Goal: Use online tool/utility: Utilize a website feature to perform a specific function

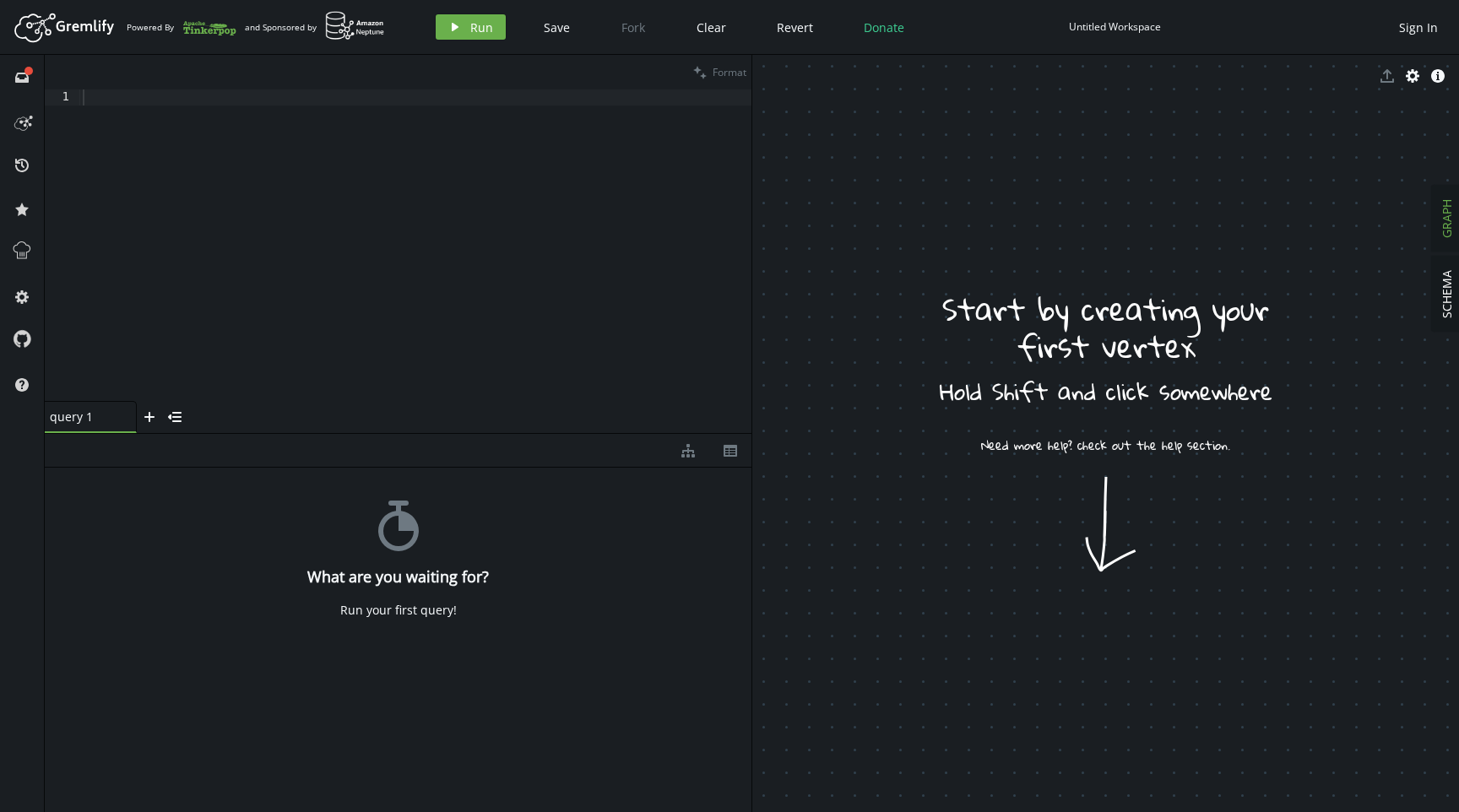
click at [381, 271] on div at bounding box center [415, 261] width 672 height 345
drag, startPoint x: 1131, startPoint y: 447, endPoint x: 1109, endPoint y: 571, distance: 125.9
drag, startPoint x: 1093, startPoint y: 566, endPoint x: 1075, endPoint y: 421, distance: 146.1
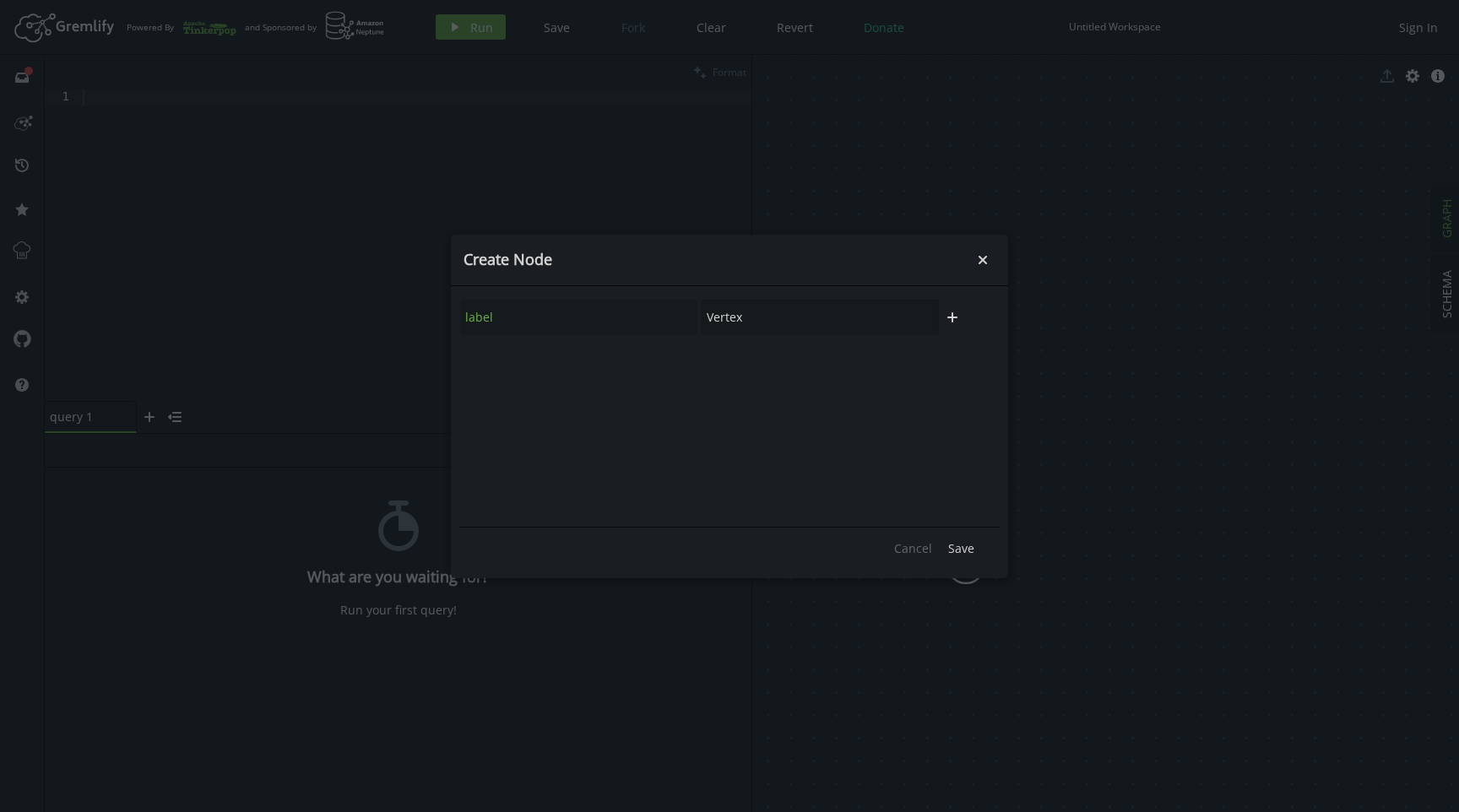
click at [552, 297] on div "label Vertex plus" at bounding box center [730, 316] width 540 height 45
click at [827, 309] on input "Vertex" at bounding box center [820, 317] width 237 height 36
type input "Start"
click at [961, 559] on button "Save" at bounding box center [961, 549] width 43 height 25
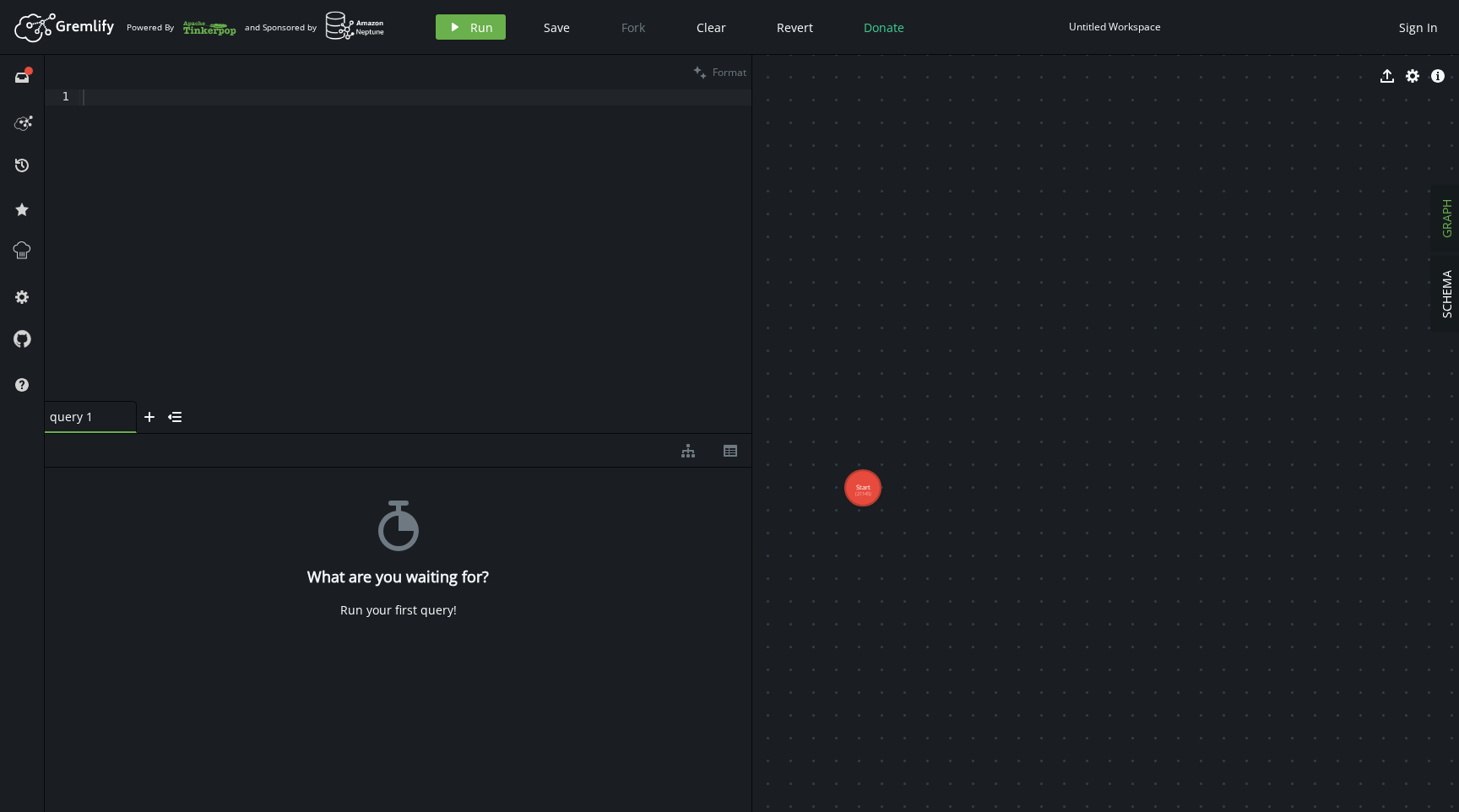
drag, startPoint x: 966, startPoint y: 566, endPoint x: 854, endPoint y: 453, distance: 159.1
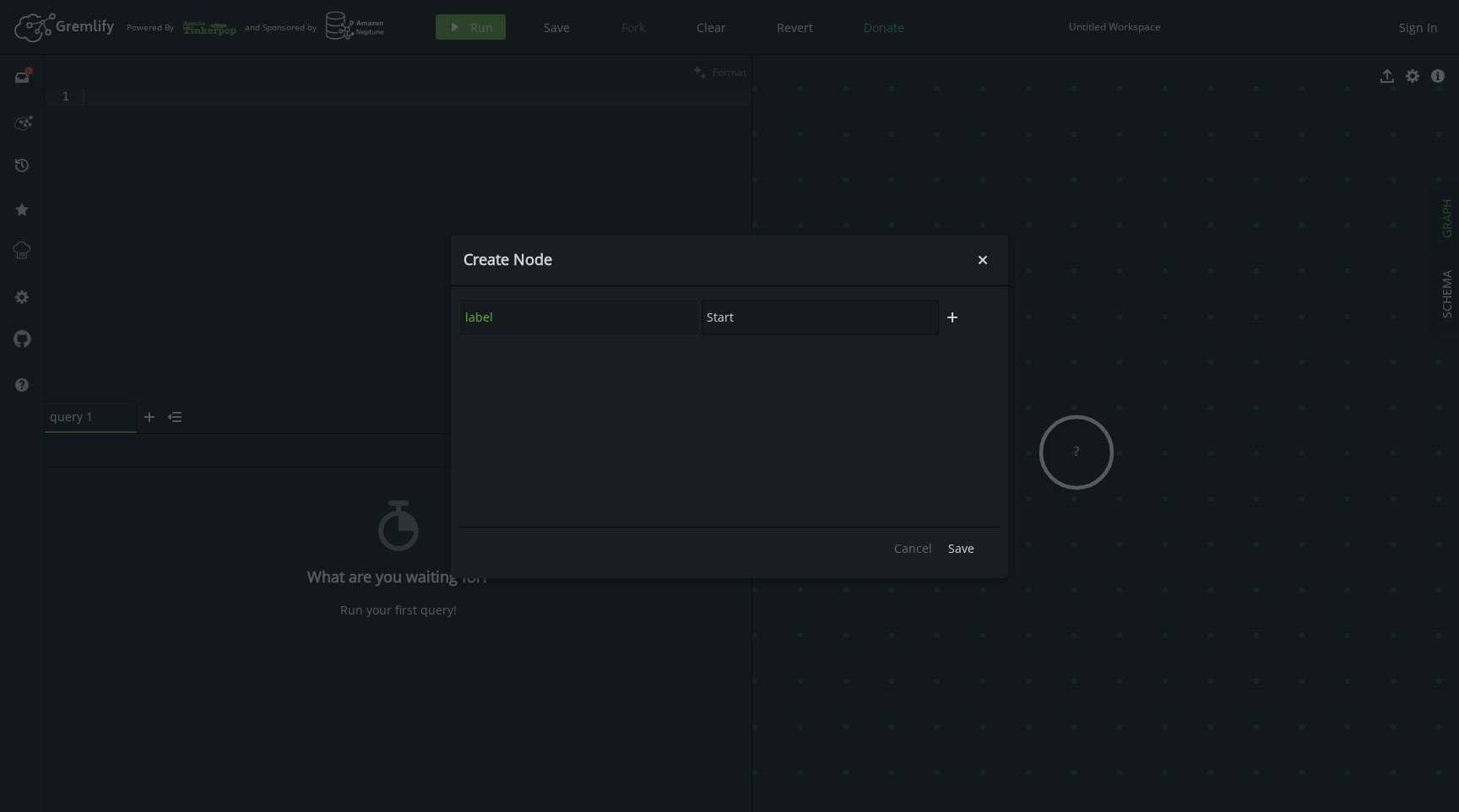
click at [806, 305] on input "Start" at bounding box center [820, 317] width 237 height 36
type input "End"
click at [958, 549] on span "Save" at bounding box center [961, 548] width 26 height 16
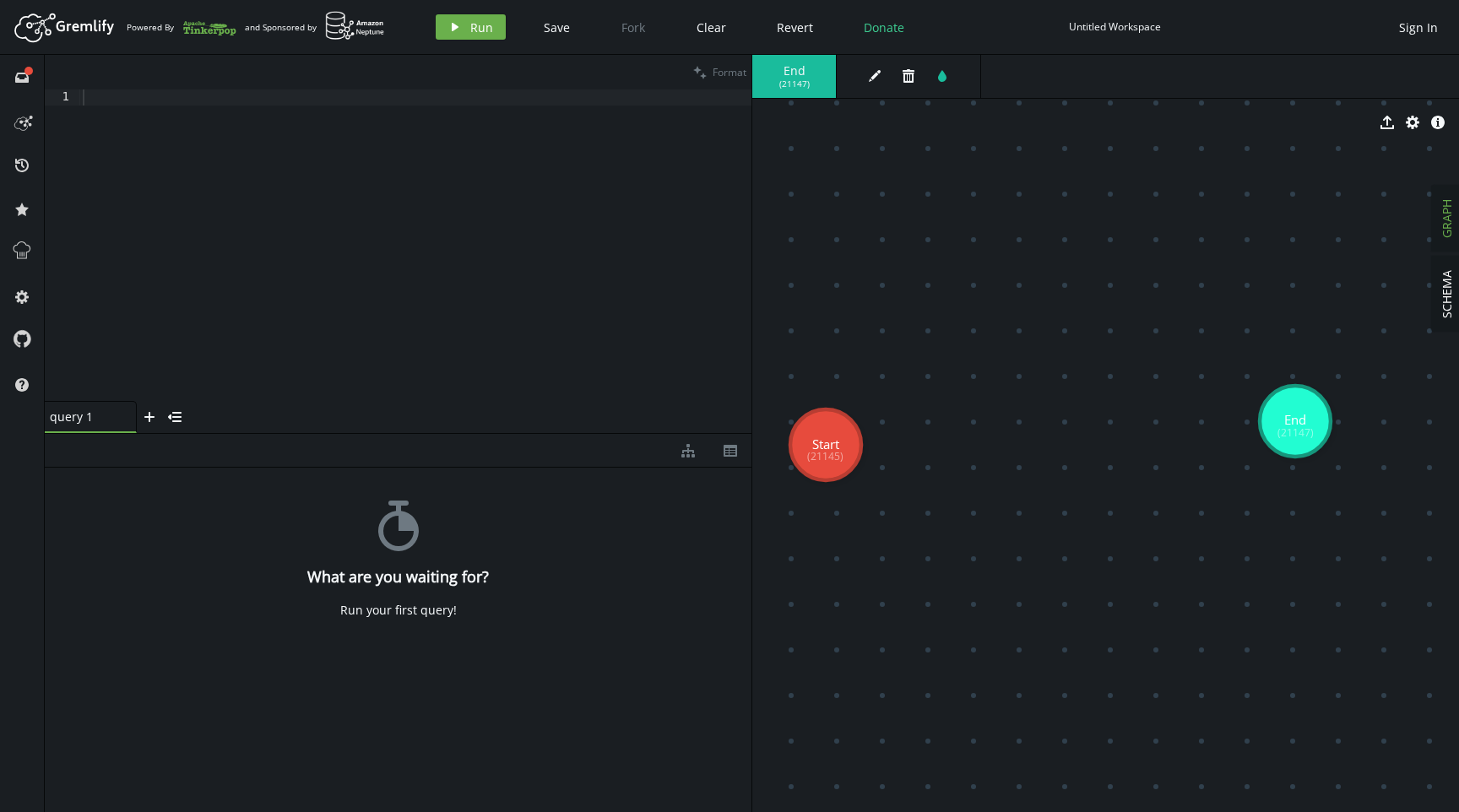
drag, startPoint x: 845, startPoint y: 498, endPoint x: 1065, endPoint y: 466, distance: 222.3
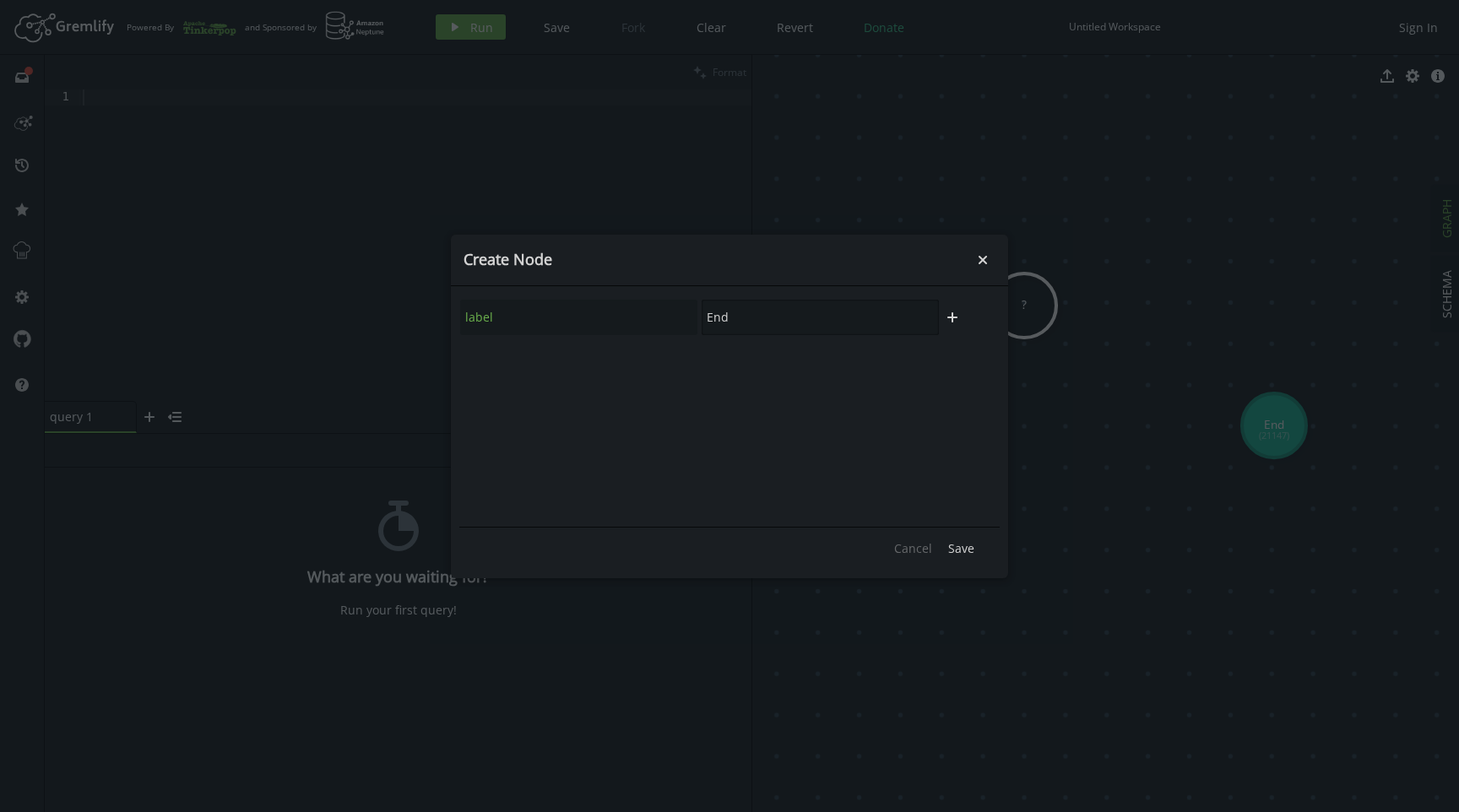
click at [818, 316] on input "End" at bounding box center [820, 317] width 237 height 36
type input "Middle"
click at [965, 550] on span "Save" at bounding box center [961, 548] width 26 height 16
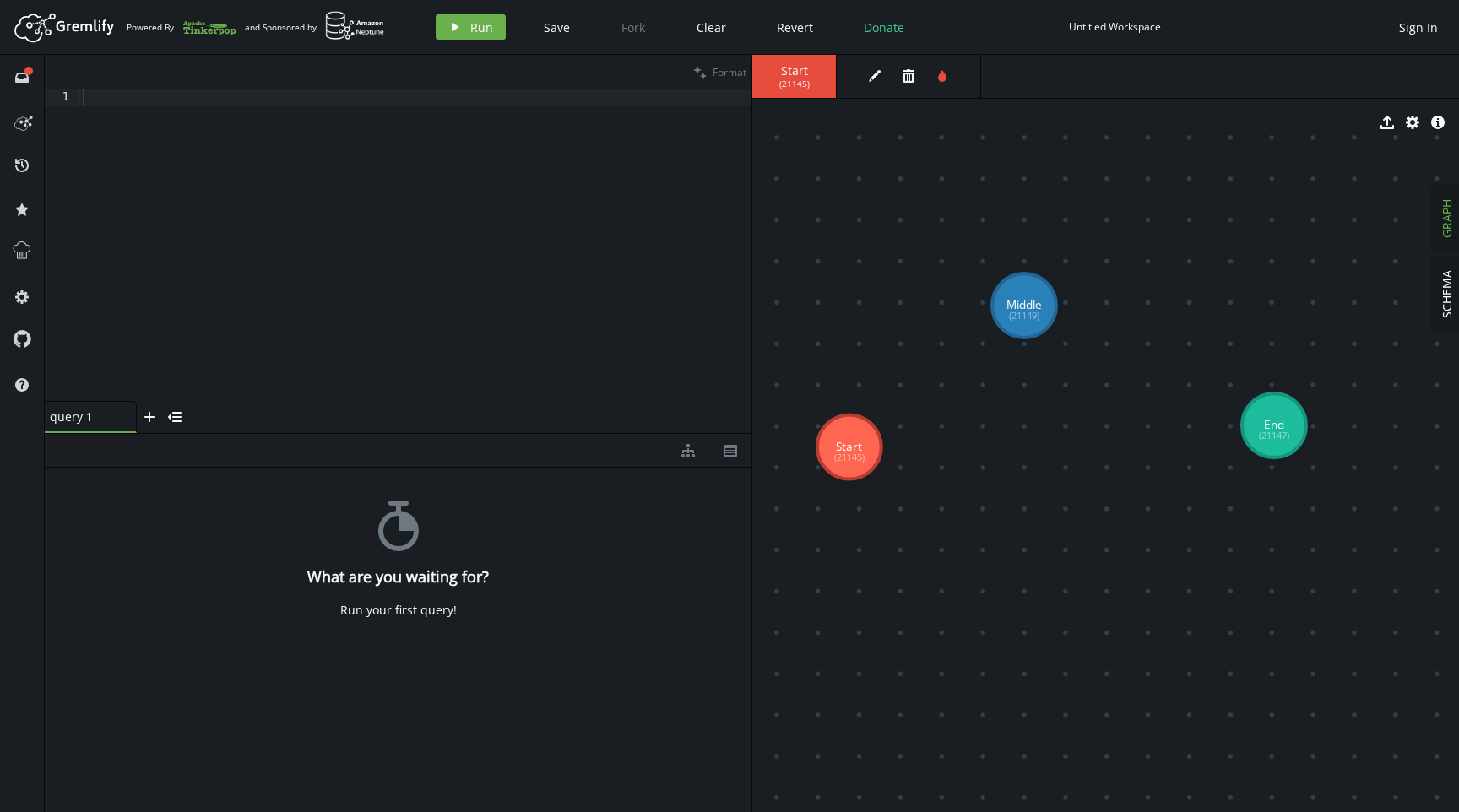
click at [327, 88] on div "clean Format" at bounding box center [398, 73] width 707 height 35
click at [285, 120] on div at bounding box center [415, 261] width 672 height 345
click at [248, 109] on div at bounding box center [415, 261] width 672 height 345
click at [281, 140] on div at bounding box center [415, 261] width 672 height 345
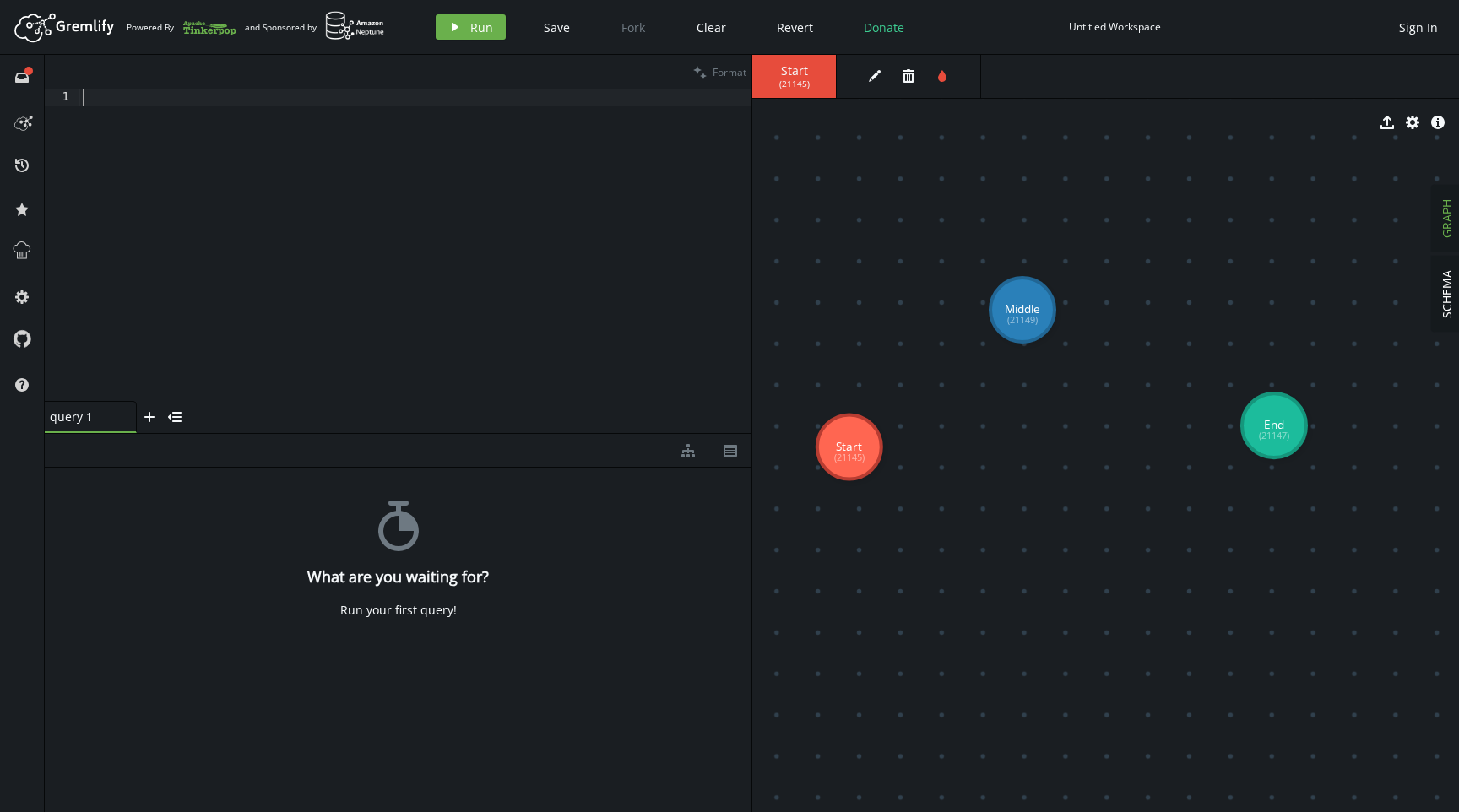
click at [444, 195] on div at bounding box center [415, 261] width 672 height 345
click at [170, 416] on icon "button" at bounding box center [175, 417] width 14 height 10
click at [62, 421] on icon "button" at bounding box center [57, 420] width 14 height 10
click at [118, 420] on div "query 1 small-cross" at bounding box center [90, 416] width 81 height 16
click at [222, 542] on div "stopwatch What are you waiting for? Run your first query!" at bounding box center [398, 635] width 707 height 336
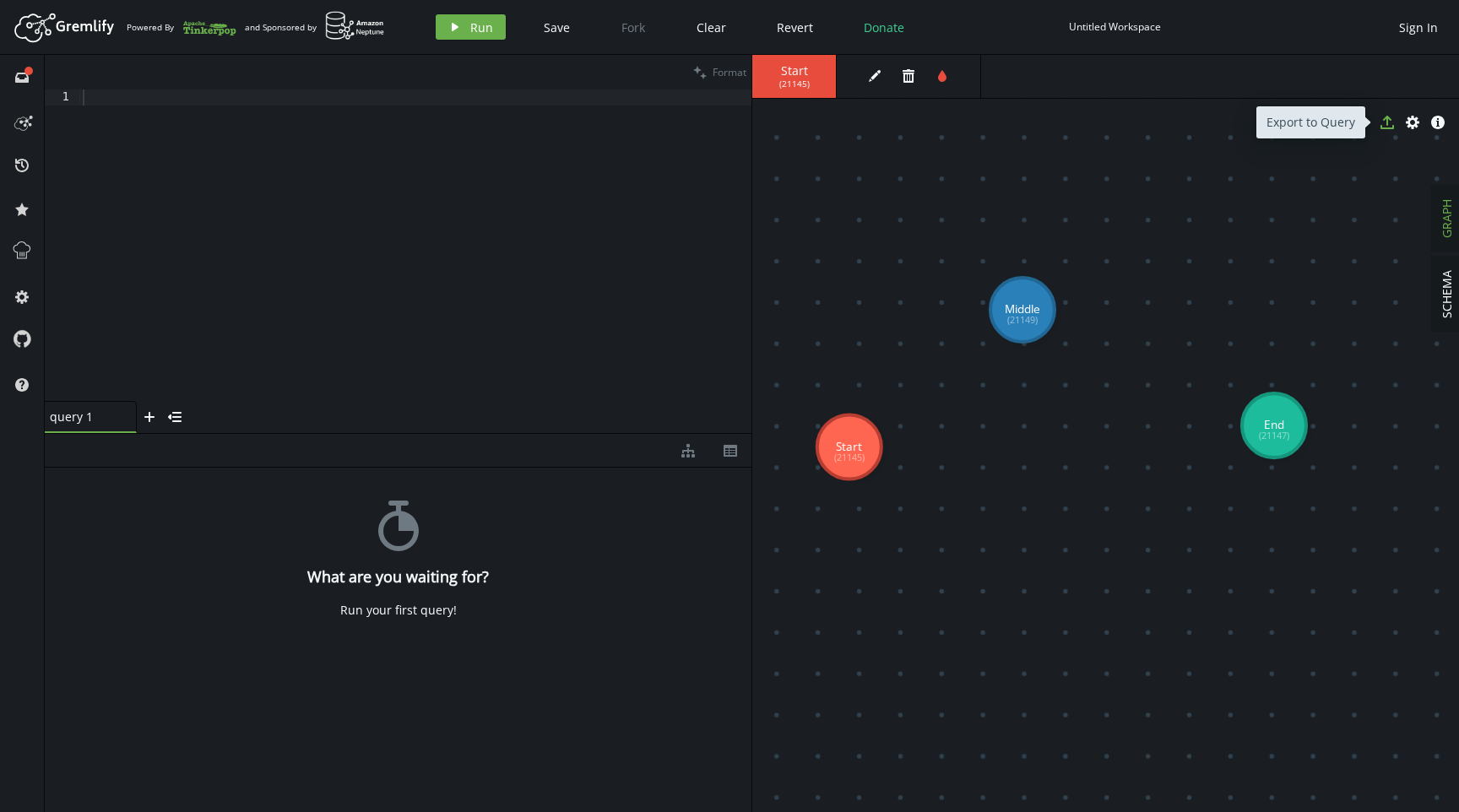
click at [1389, 126] on icon "export" at bounding box center [1387, 122] width 14 height 14
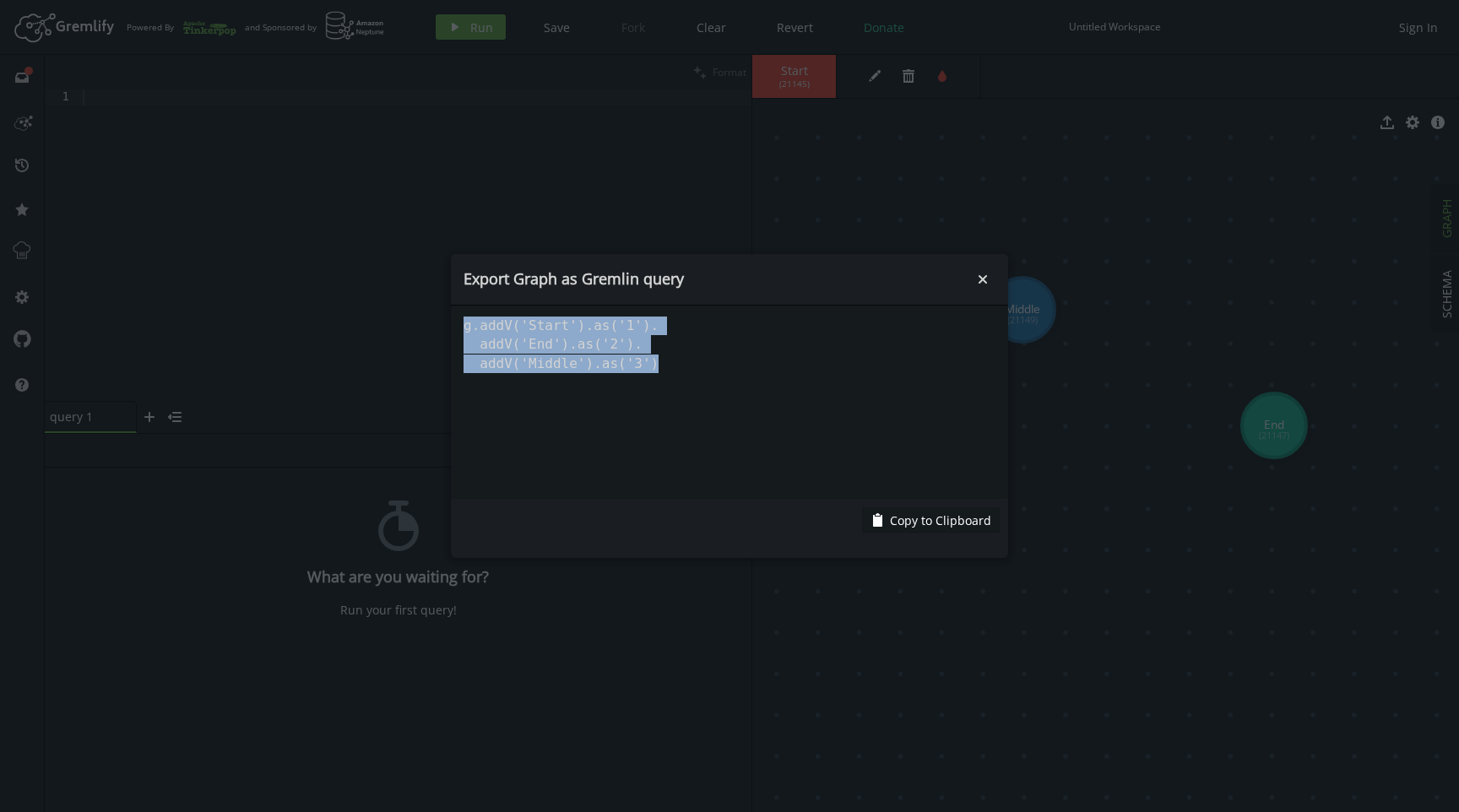
drag, startPoint x: 745, startPoint y: 374, endPoint x: 452, endPoint y: 319, distance: 298.1
click at [452, 319] on pre "g.addV('Start').as('1'). addV('End').as('2'). addV('Middle').as('3')" at bounding box center [730, 403] width 558 height 194
copy pre "g.addV('Start').as('1'). addV('End').as('2'). addV('Middle').as('3')"
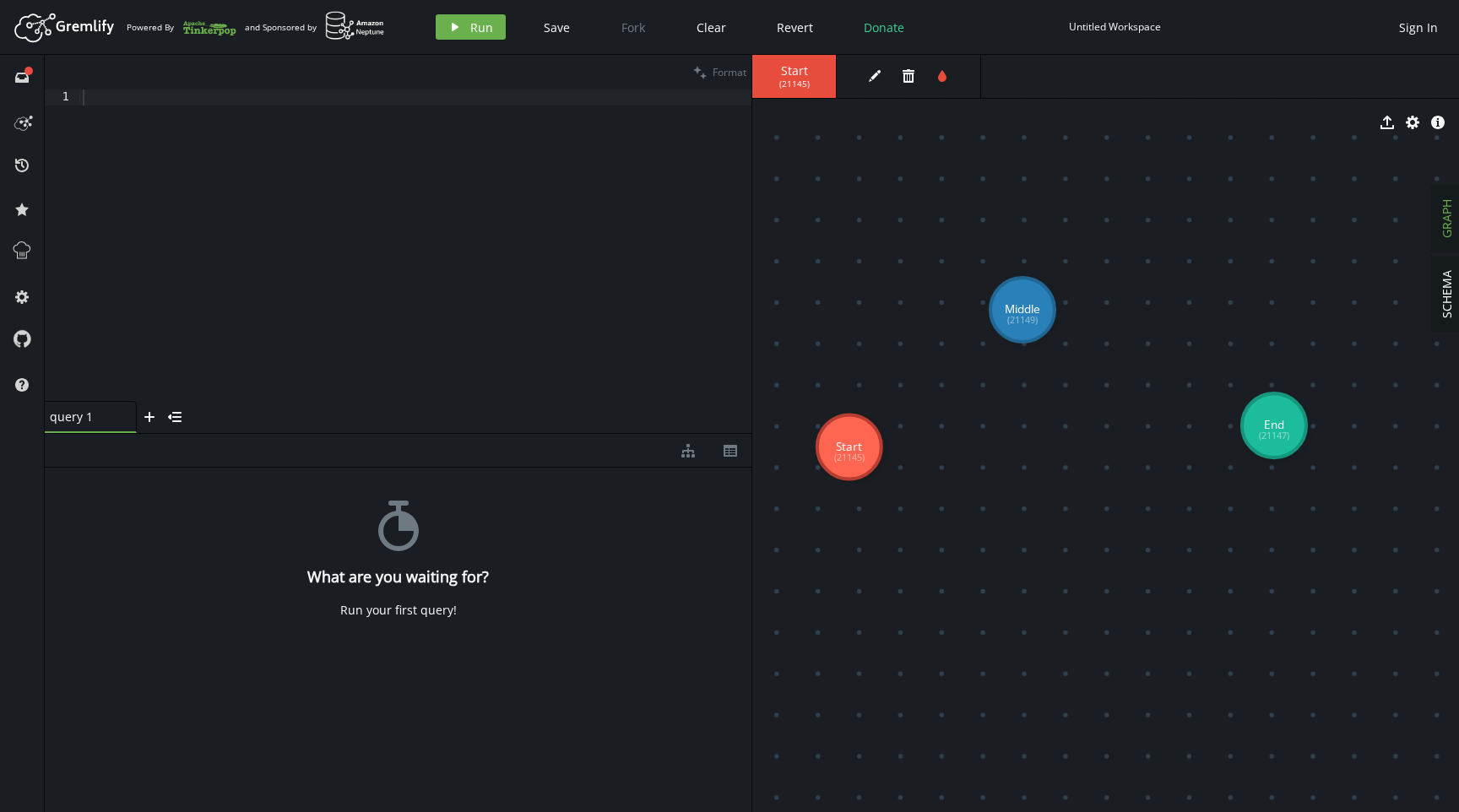
click at [344, 251] on div at bounding box center [415, 260] width 672 height 344
paste textarea "addV('Middle').as('3')"
click at [411, 370] on div "g . addV ( 'Start' ) . as ( '1' ) . addV ( 'End' ) . as ( '2' ) . addV ( 'Middl…" at bounding box center [415, 260] width 672 height 344
click at [780, 80] on span "( 21145 )" at bounding box center [794, 83] width 30 height 11
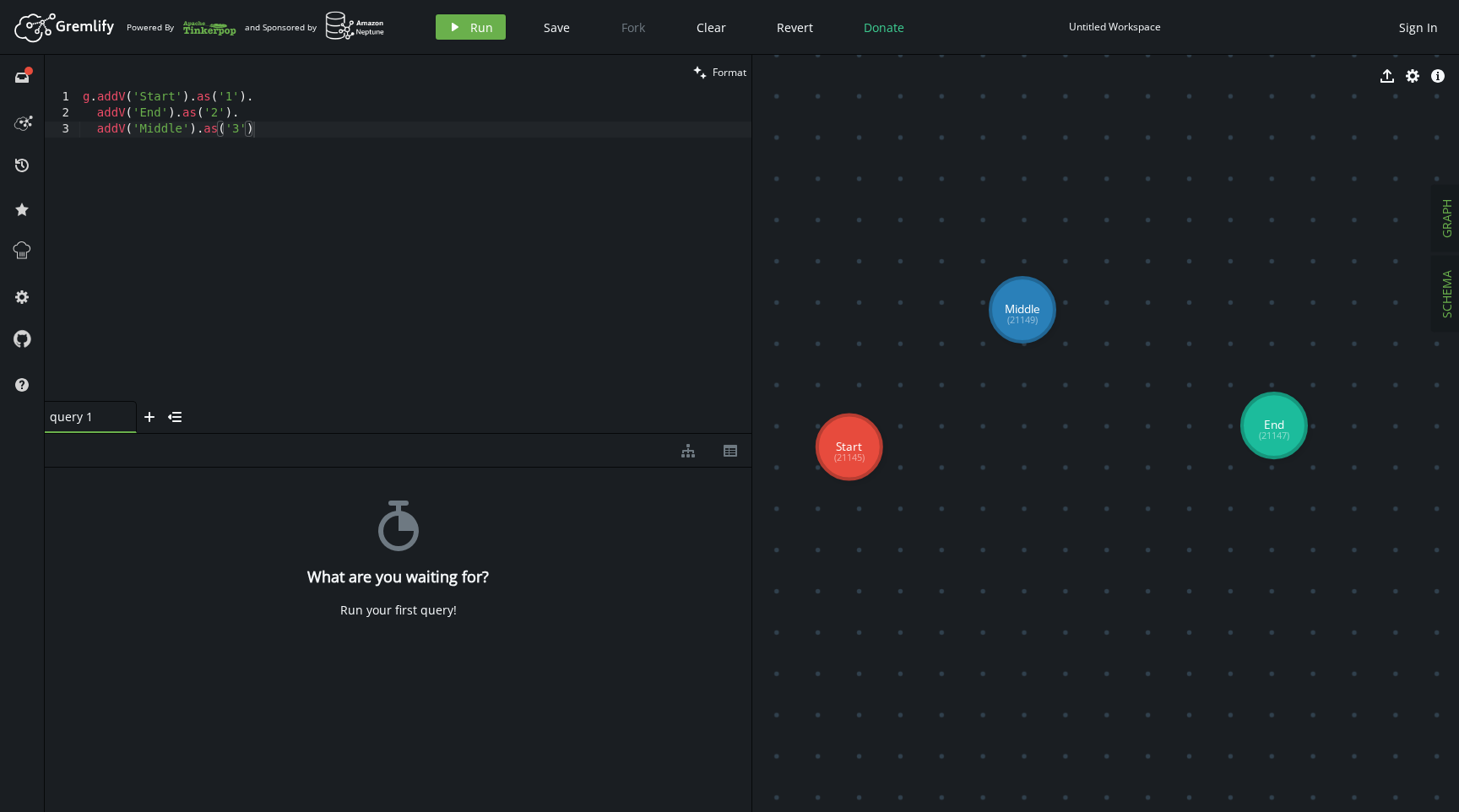
click at [1444, 286] on span "SCHEMA" at bounding box center [1446, 294] width 16 height 48
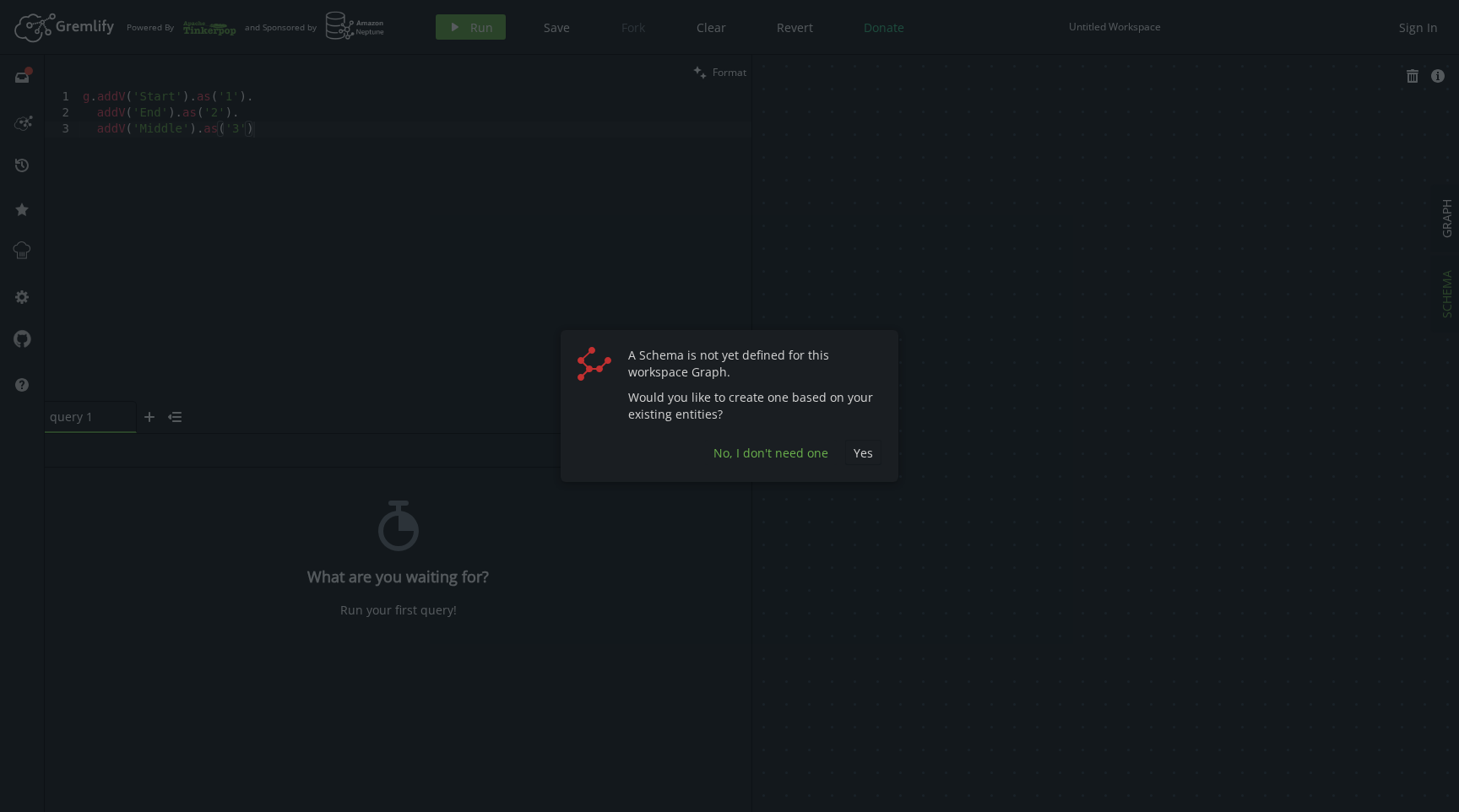
click at [796, 464] on button "No, I don't need one" at bounding box center [771, 452] width 132 height 25
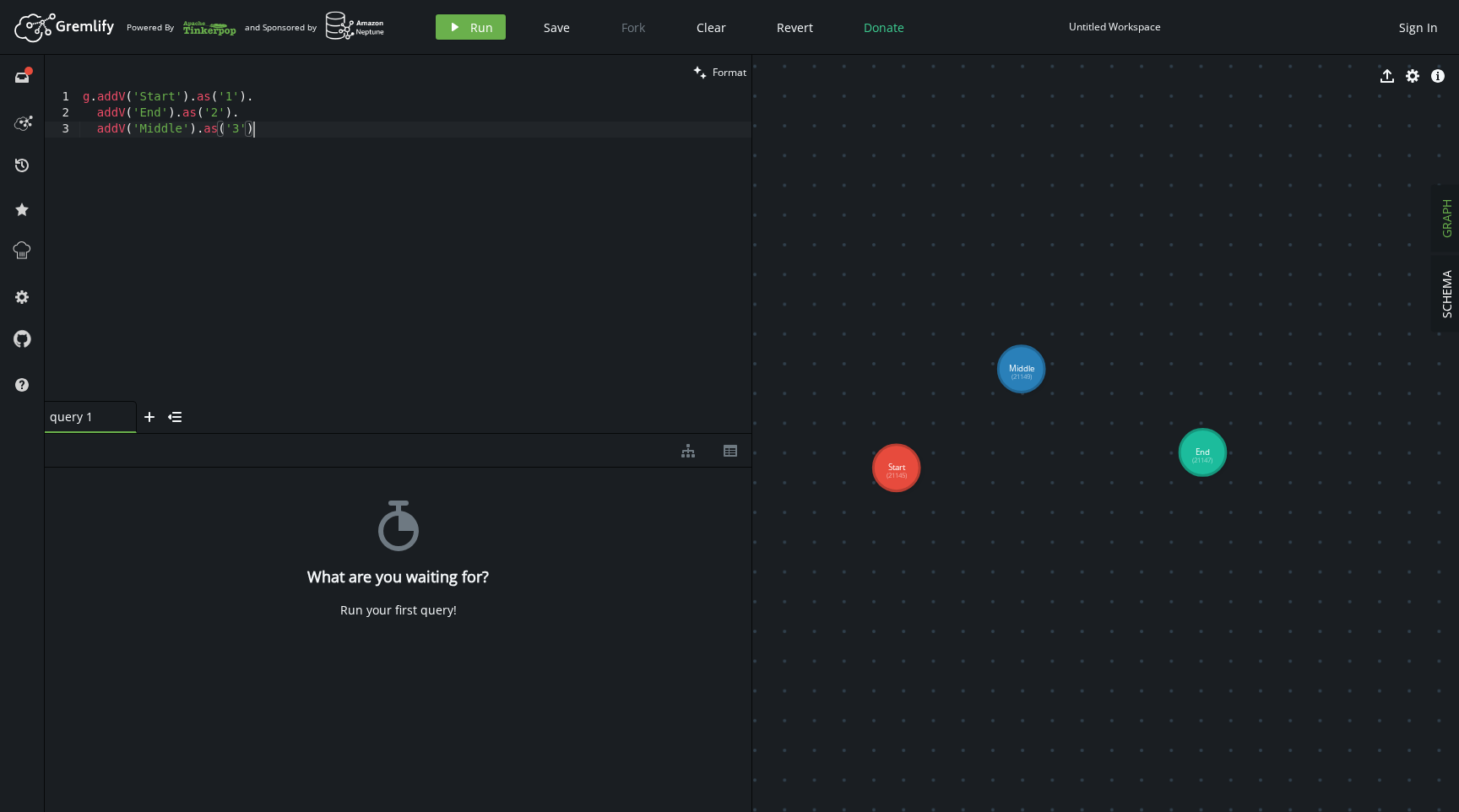
click at [385, 176] on div "g . addV ( 'Start' ) . as ( '1' ) . addV ( 'End' ) . as ( '2' ) . addV ( 'Middl…" at bounding box center [415, 260] width 672 height 344
drag, startPoint x: 340, startPoint y: 164, endPoint x: 384, endPoint y: 135, distance: 52.7
click at [341, 165] on div "g . addV ( 'Start' ) . as ( '1' ) . addV ( 'End' ) . as ( '2' ) . addV ( 'Middl…" at bounding box center [415, 260] width 672 height 344
click at [730, 75] on span "Format" at bounding box center [729, 72] width 34 height 15
click at [418, 135] on div "g . addV ( 'Start' ) . as ( '1' ) . addV ( 'End' ) . as ( '2' ) . addV ( 'Middl…" at bounding box center [415, 260] width 672 height 344
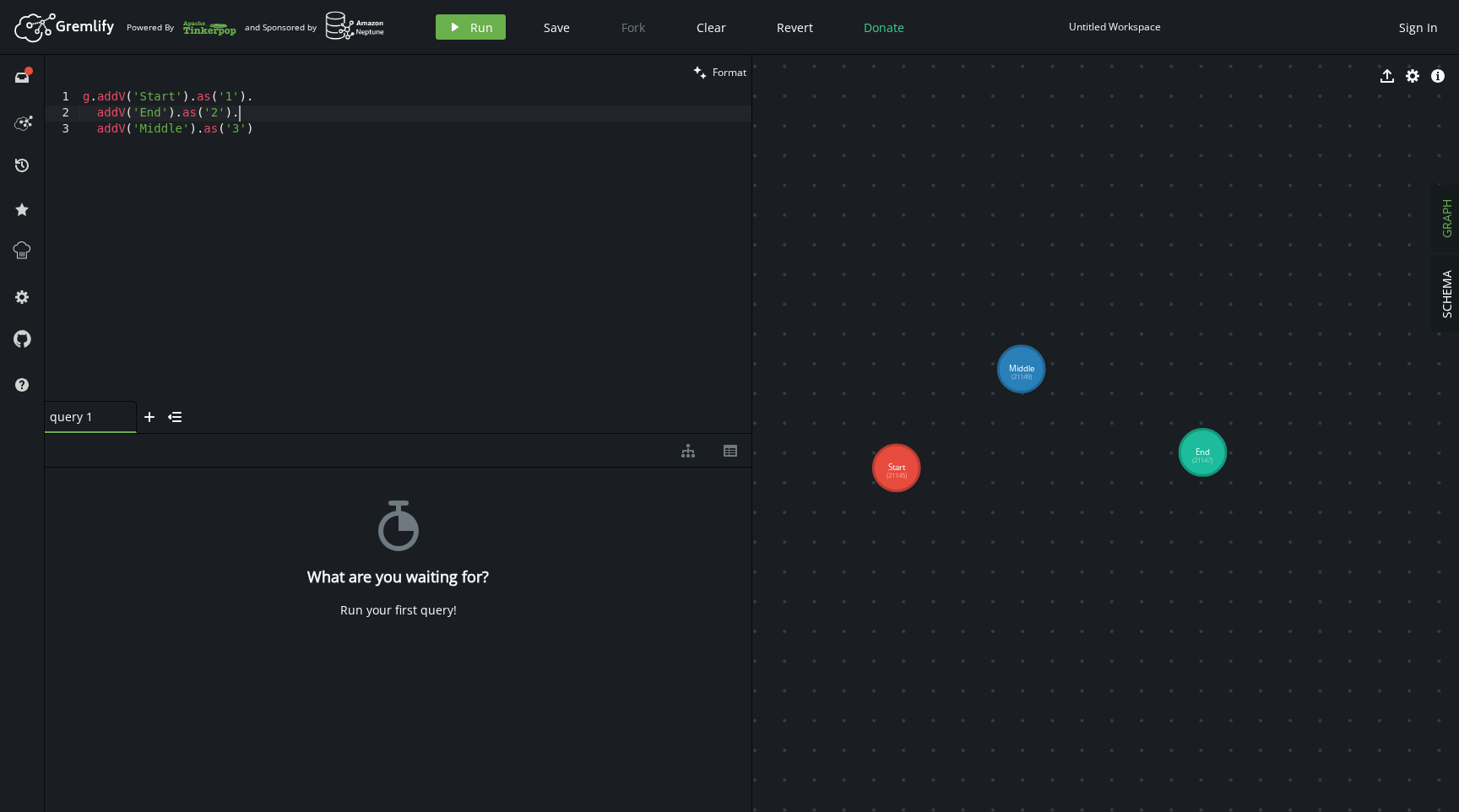
type textarea "g.addV('Start').as('1')."
type textarea "addV('Middle').as('3')"
click at [706, 70] on button "clean Format" at bounding box center [719, 73] width 63 height 35
click at [448, 181] on div "g . addV ( 'Start' ) . as ( '1' ) . addV ( 'End' ) . as ( '2' ) . addV ( 'Middl…" at bounding box center [415, 260] width 672 height 344
click at [478, 29] on span "Run" at bounding box center [482, 27] width 23 height 16
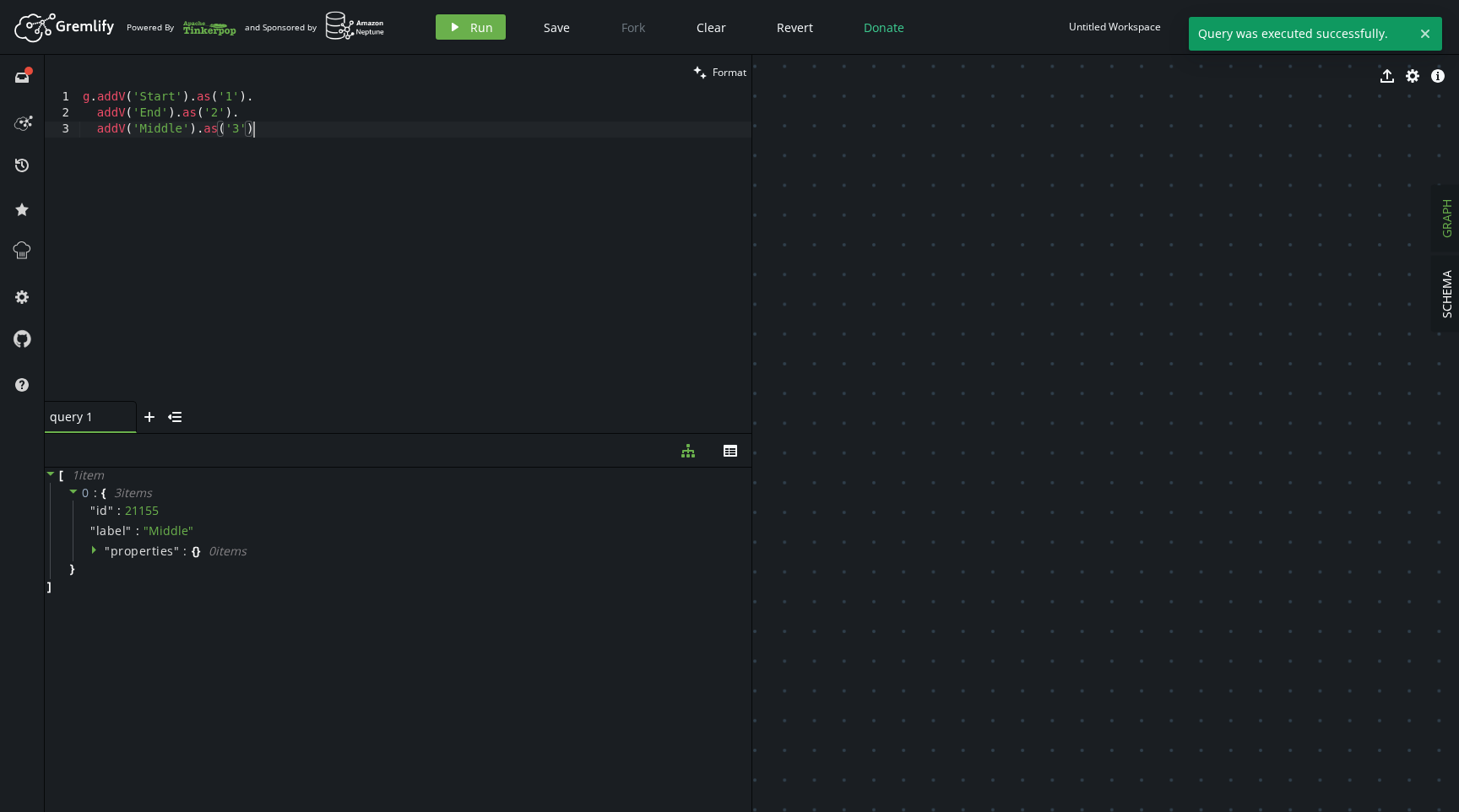
click at [484, 347] on div "g . addV ( 'Start' ) . as ( '1' ) . addV ( 'End' ) . as ( '2' ) . addV ( 'Middl…" at bounding box center [415, 260] width 672 height 344
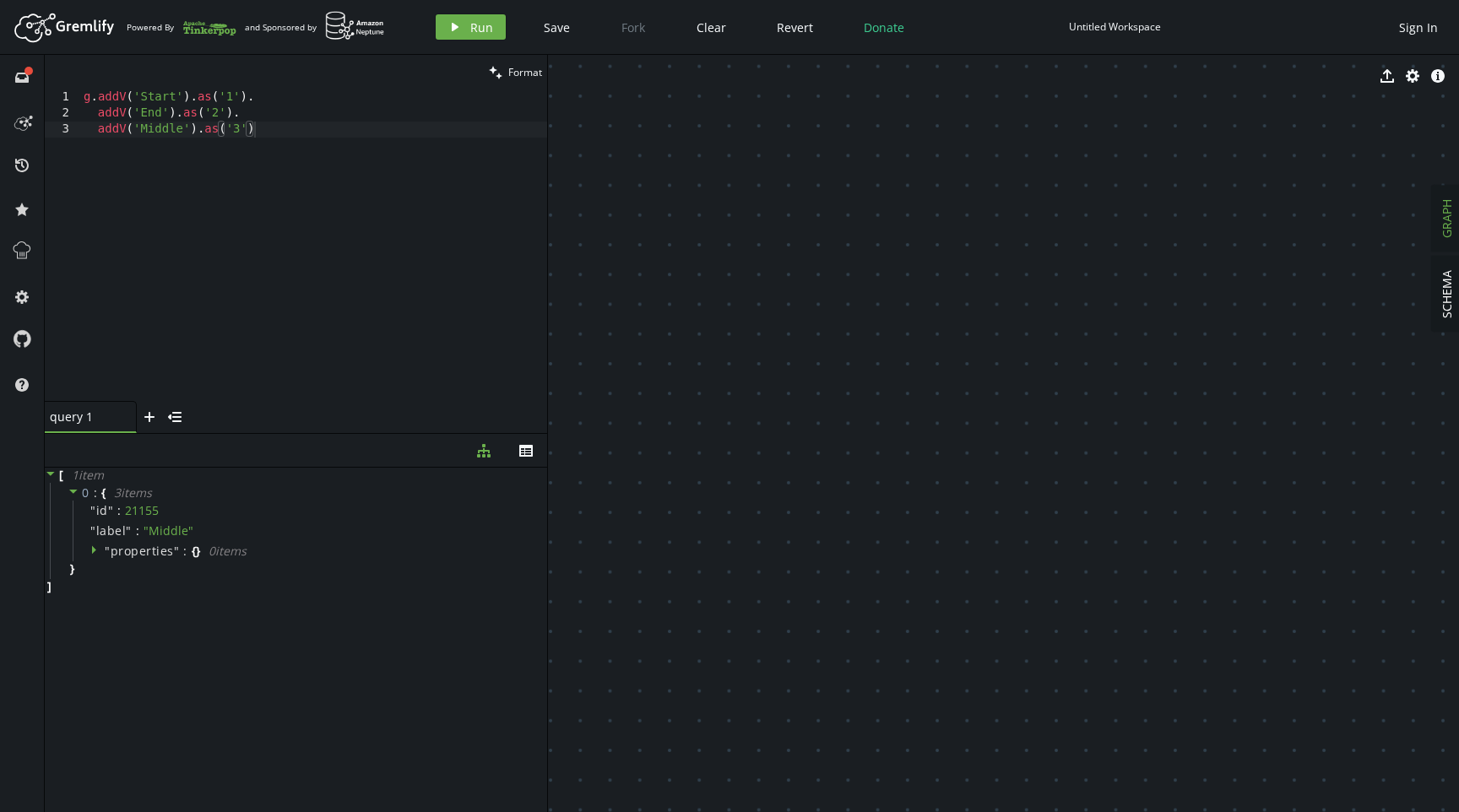
drag, startPoint x: 751, startPoint y: 325, endPoint x: 547, endPoint y: 322, distance: 204.0
click at [547, 322] on div at bounding box center [547, 434] width 1 height 757
click at [1448, 228] on span "GRAPH" at bounding box center [1445, 219] width 16 height 39
click at [1140, 31] on div "Untitled Workspace" at bounding box center [1114, 26] width 92 height 13
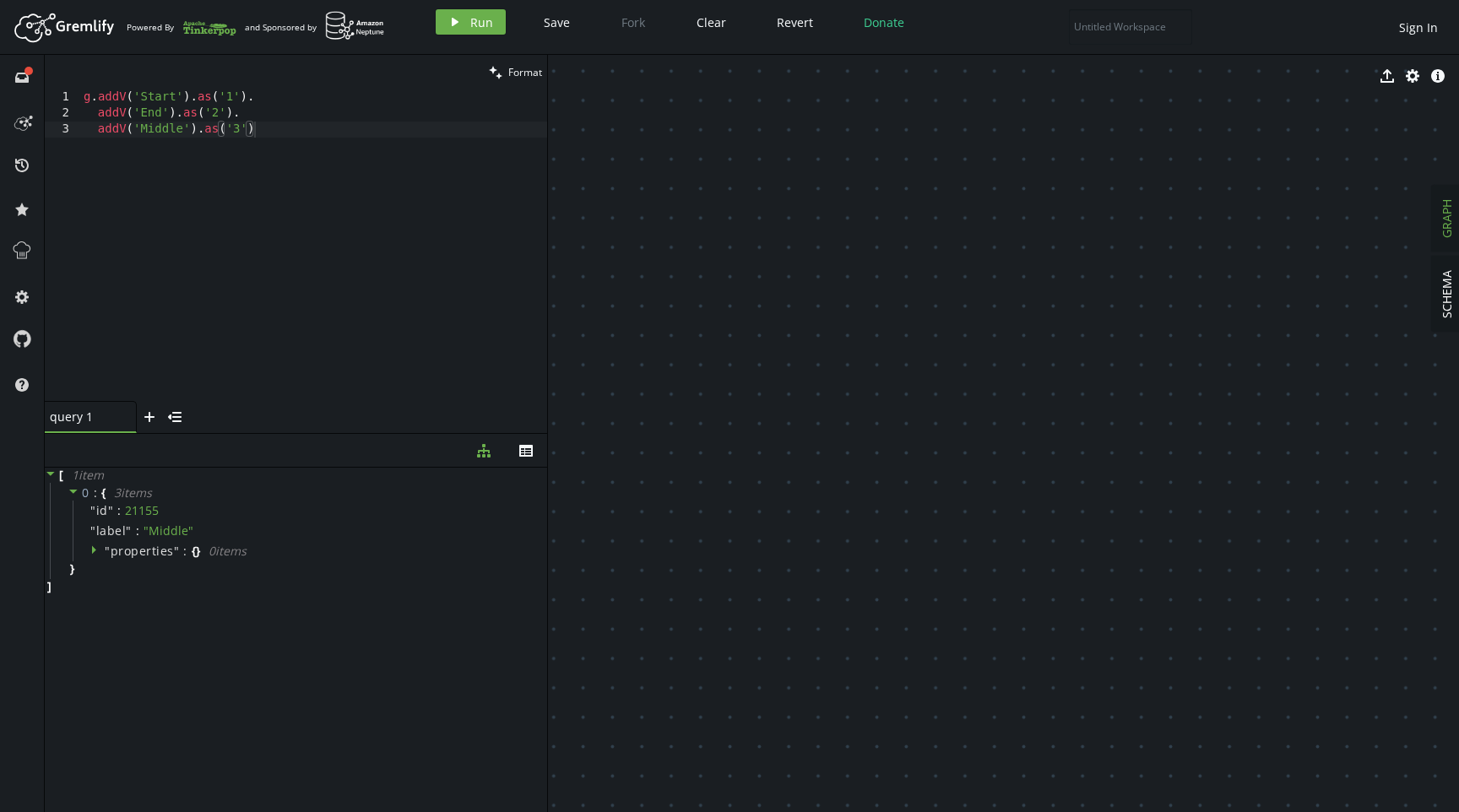
click at [1450, 220] on span "GRAPH" at bounding box center [1445, 219] width 16 height 39
click at [1445, 304] on span "SCHEMA" at bounding box center [1445, 294] width 16 height 48
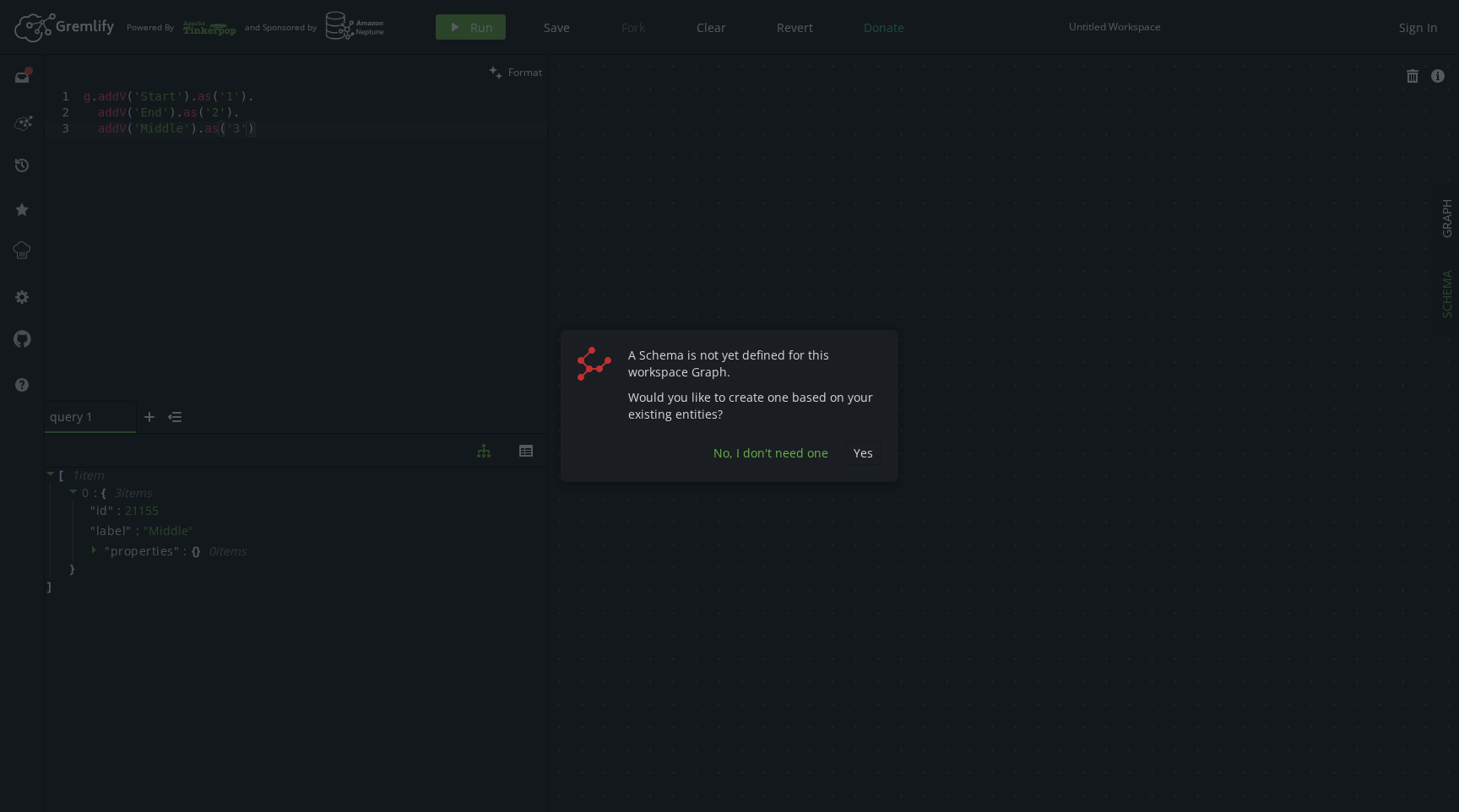
click at [768, 464] on button "No, I don't need one" at bounding box center [771, 452] width 132 height 25
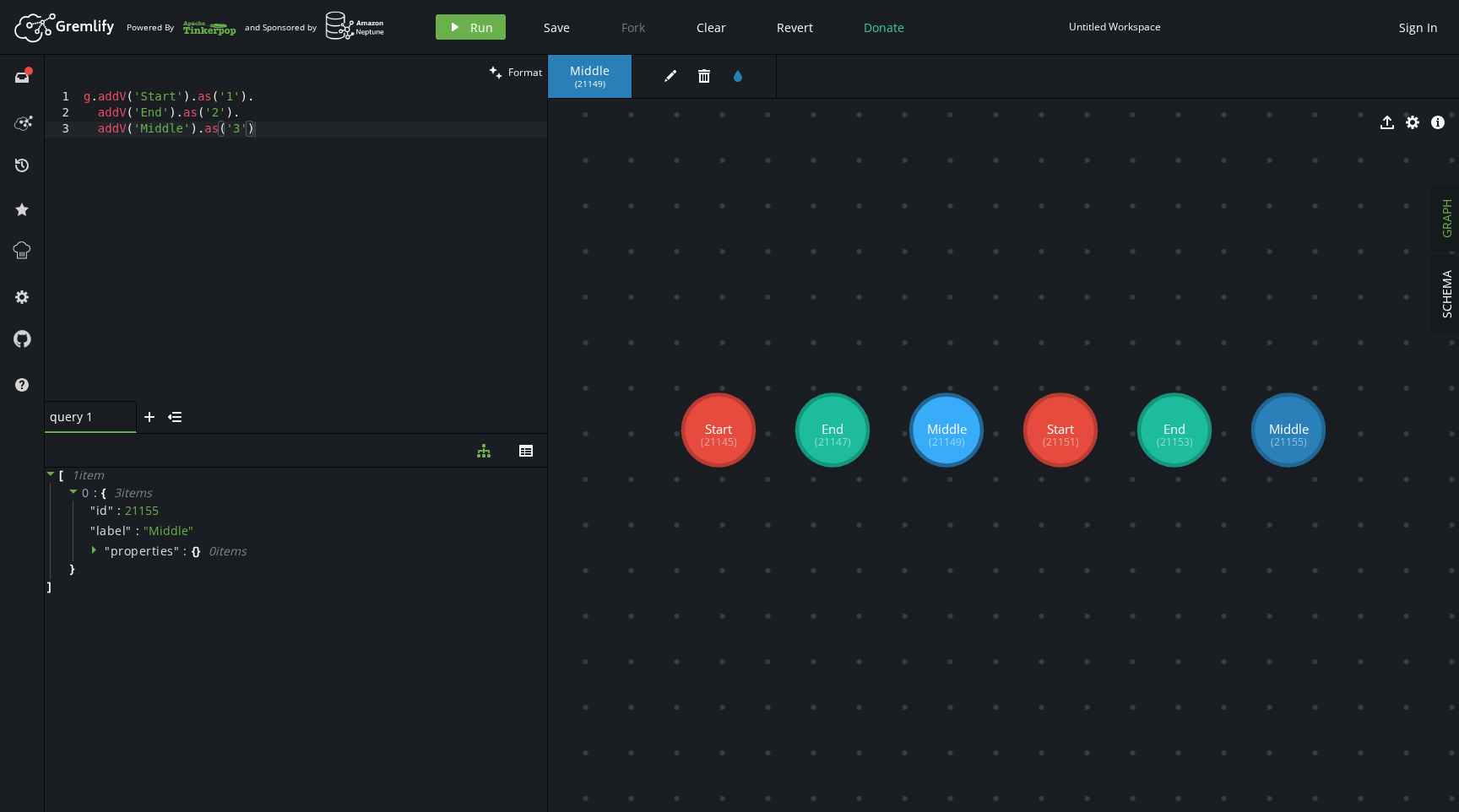
click at [238, 91] on div "g . addV ( 'Start' ) . as ( '1' ) . addV ( 'End' ) . as ( '2' ) . addV ( 'Middl…" at bounding box center [314, 260] width 467 height 344
click at [275, 130] on div "g . addV ( 'Start' ) . as ( '1' ) . addV ( 'End' ) . as ( '2' ) . addV ( 'Middl…" at bounding box center [314, 260] width 467 height 344
type textarea "addV('Middle').as('3')"
click at [355, 198] on div "g . addV ( 'Start' ) . as ( '1' ) . addV ( 'End' ) . as ( '2' ) . addV ( 'Middl…" at bounding box center [314, 260] width 467 height 344
click at [507, 79] on button "clean Format" at bounding box center [515, 73] width 63 height 35
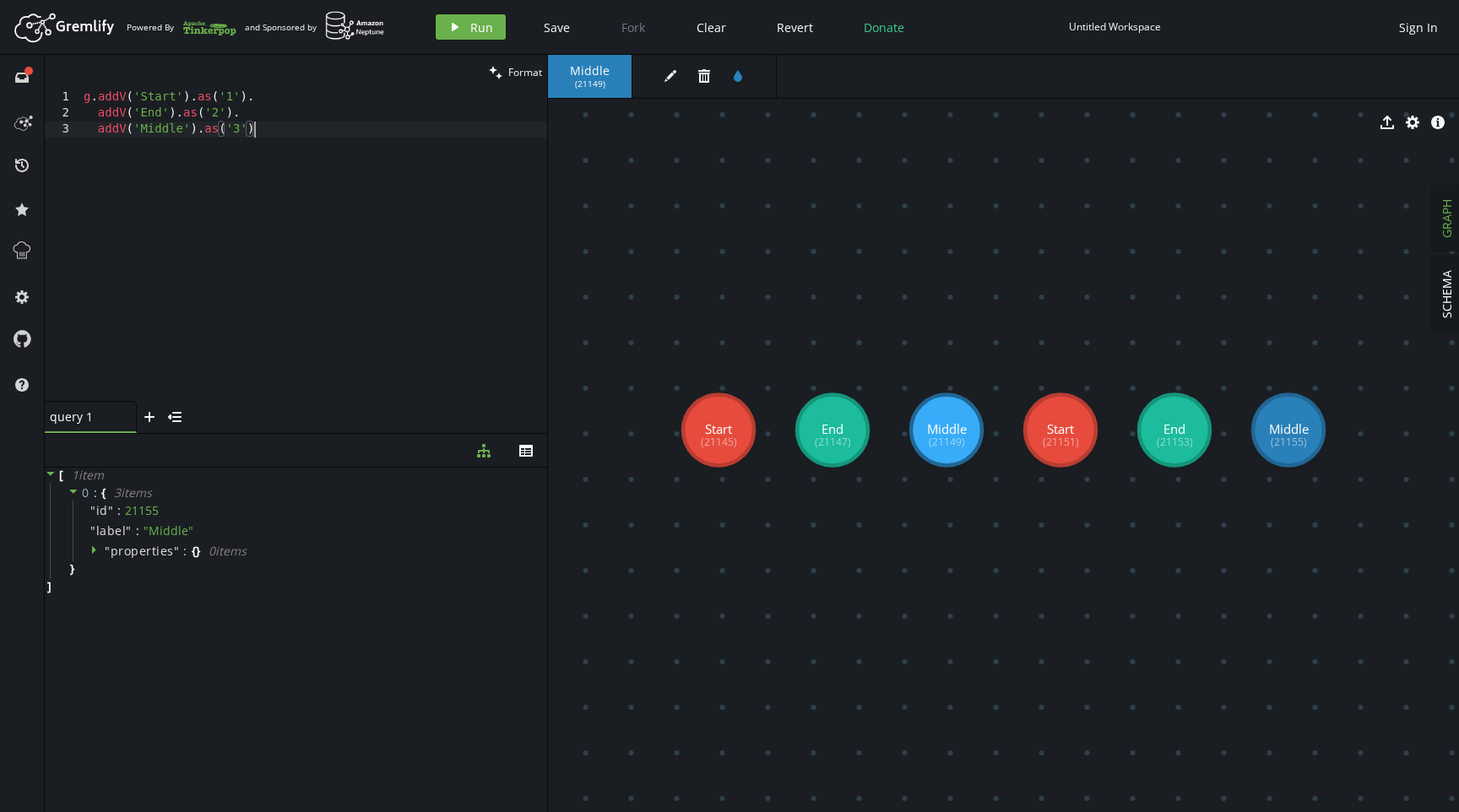
drag, startPoint x: 367, startPoint y: 247, endPoint x: 433, endPoint y: 135, distance: 130.0
click at [367, 246] on div "g . addV ( 'Start' ) . as ( '1' ) . addV ( 'End' ) . as ( '2' ) . addV ( 'Middl…" at bounding box center [314, 260] width 467 height 344
click at [702, 23] on span "Clear" at bounding box center [712, 27] width 30 height 16
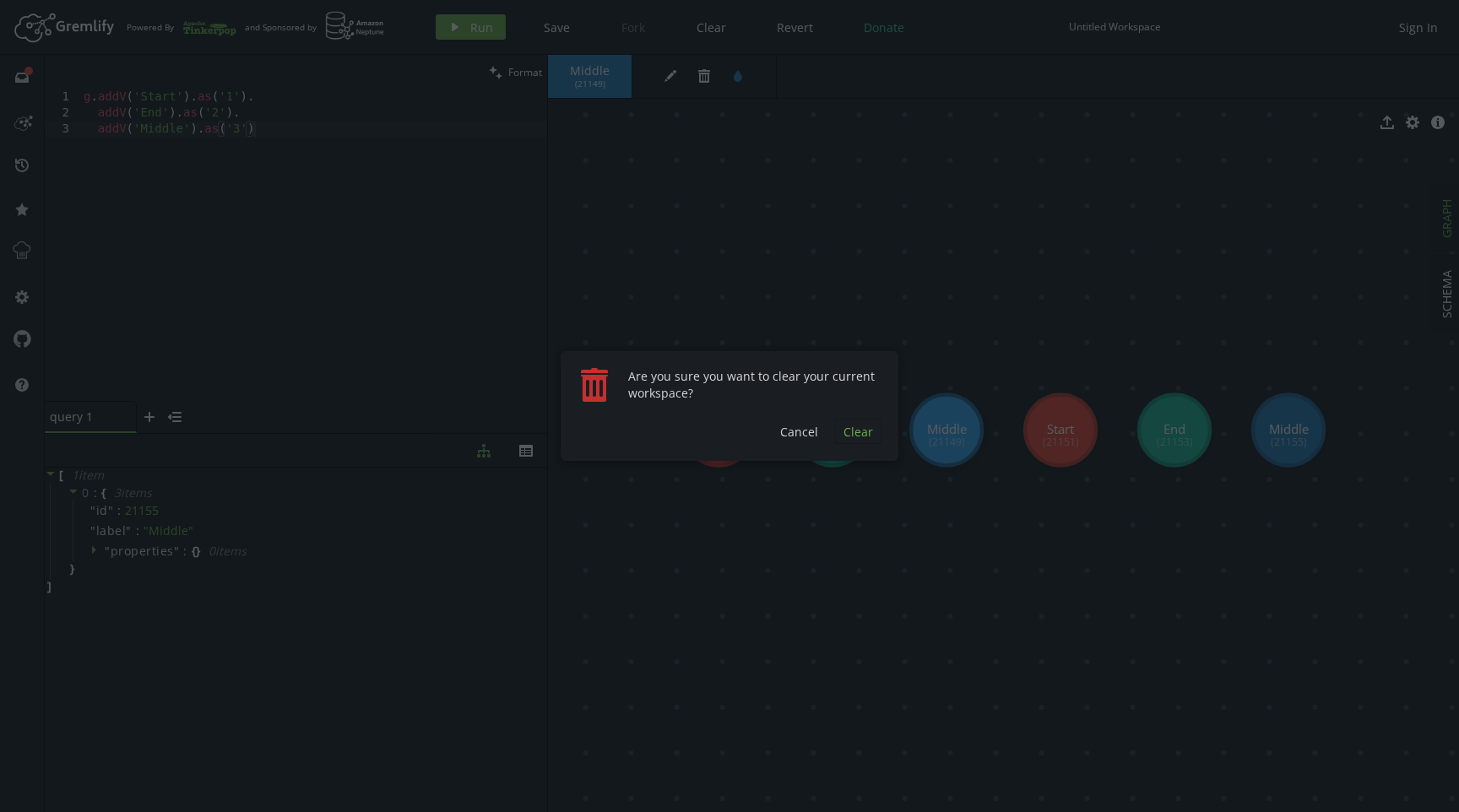
click at [856, 433] on span "Clear" at bounding box center [858, 432] width 30 height 16
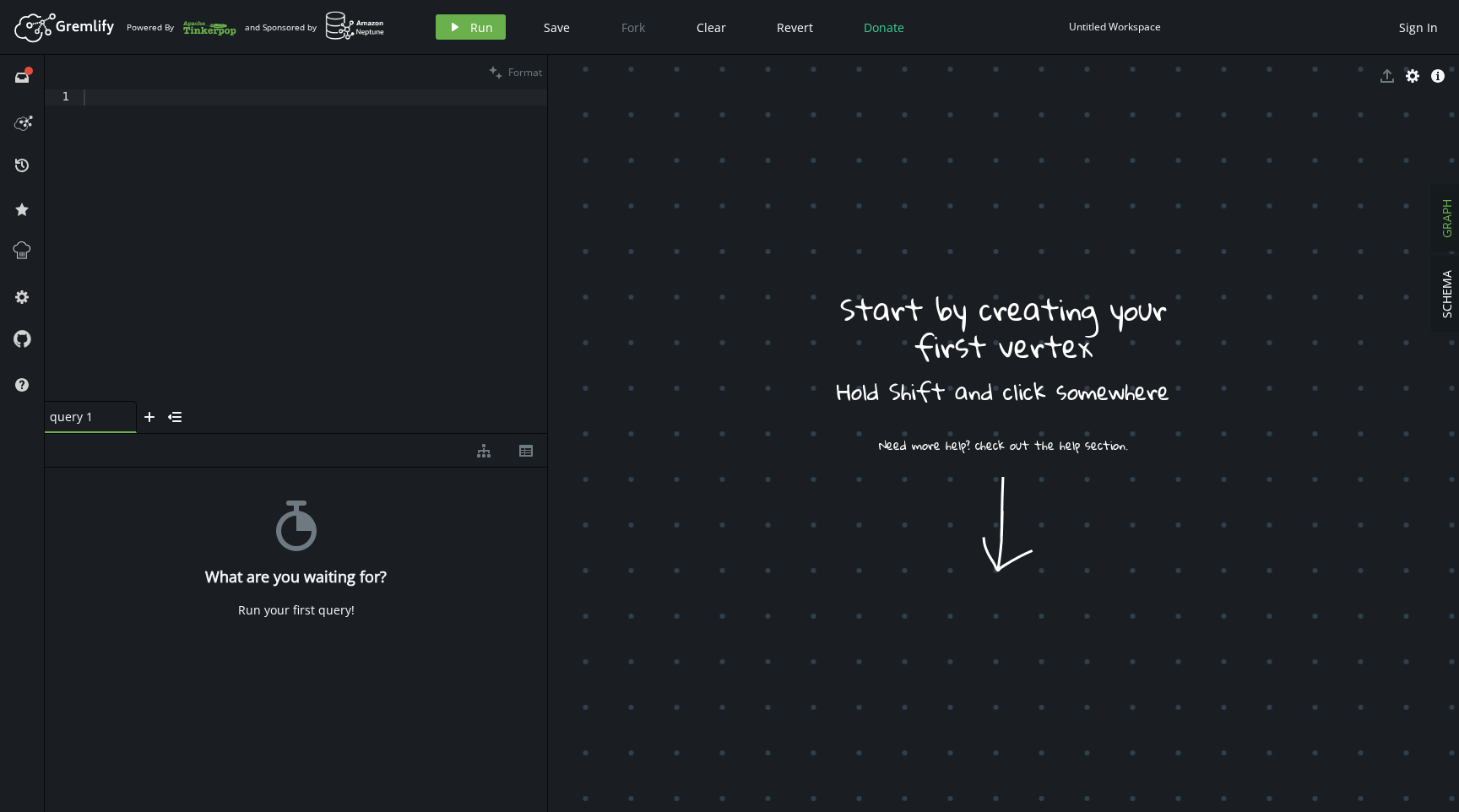
click at [335, 217] on div at bounding box center [314, 260] width 467 height 344
paste textarea "[URL][DOMAIN_NAME]"
type textarea "[URL][DOMAIN_NAME]"
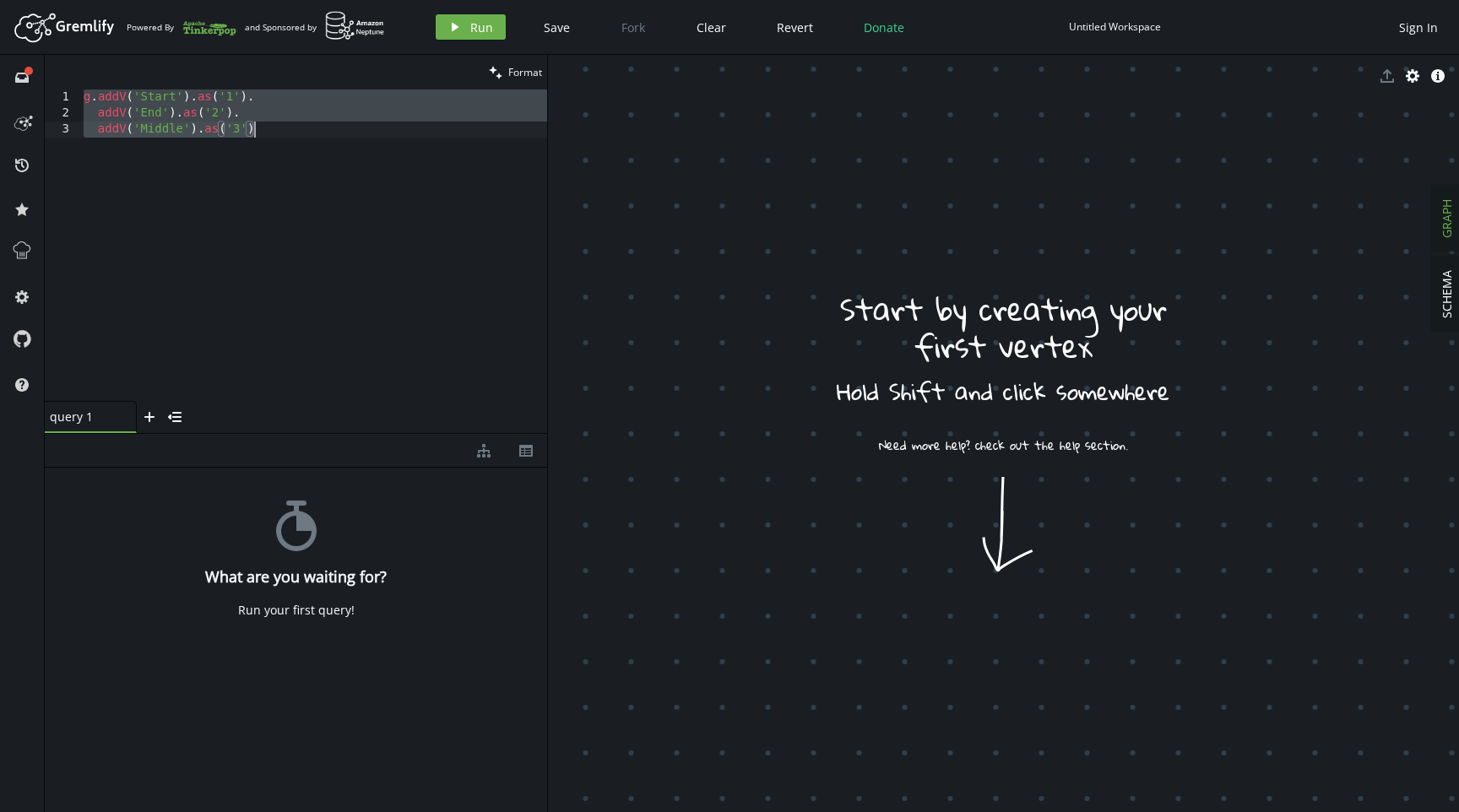
click at [316, 249] on div "g . addV ( 'Start' ) . as ( '1' ) . addV ( 'End' ) . as ( '2' ) . addV ( 'Middl…" at bounding box center [314, 260] width 467 height 344
type textarea "addV('Middle').as('3')"
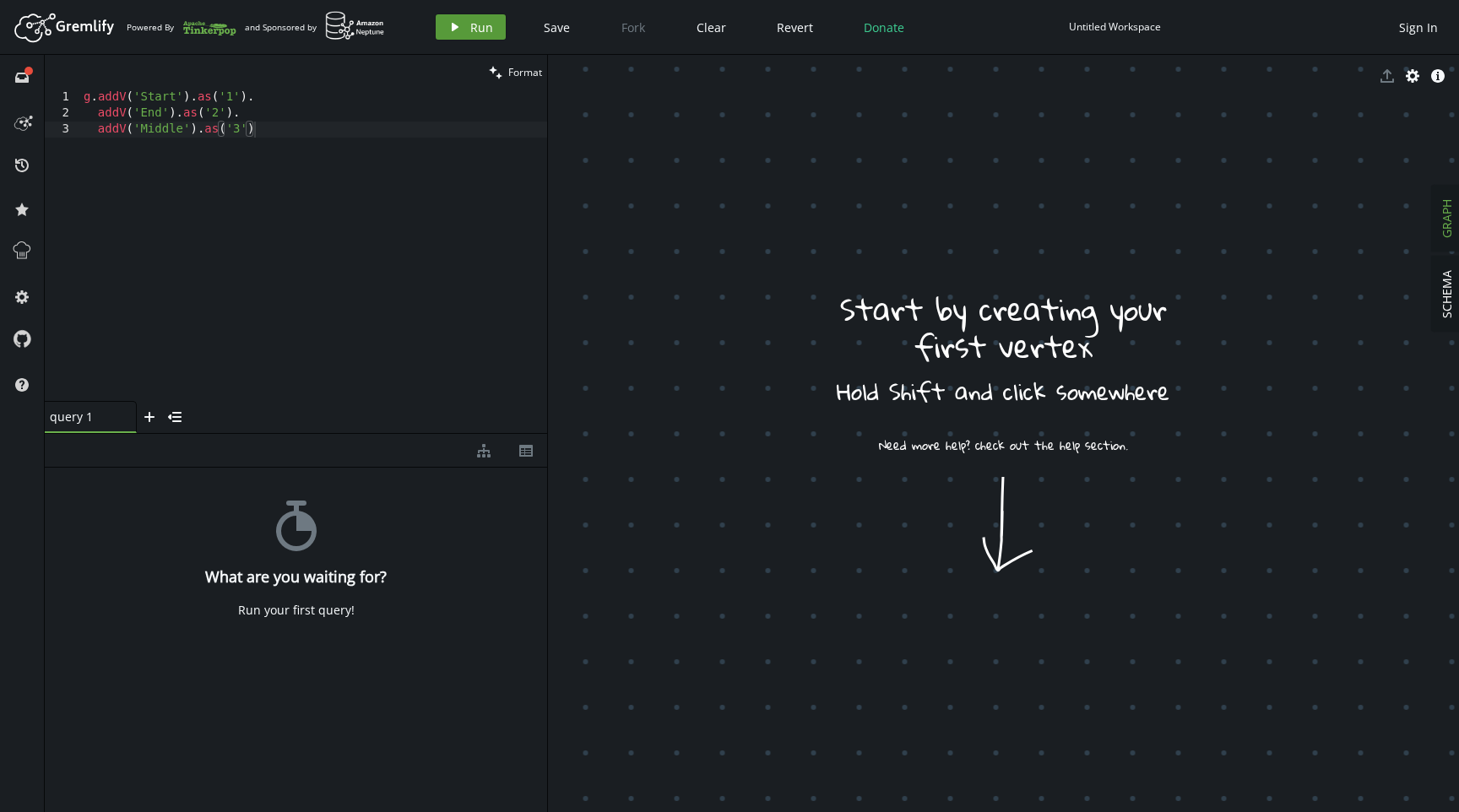
click at [468, 16] on button "play Run" at bounding box center [471, 27] width 70 height 25
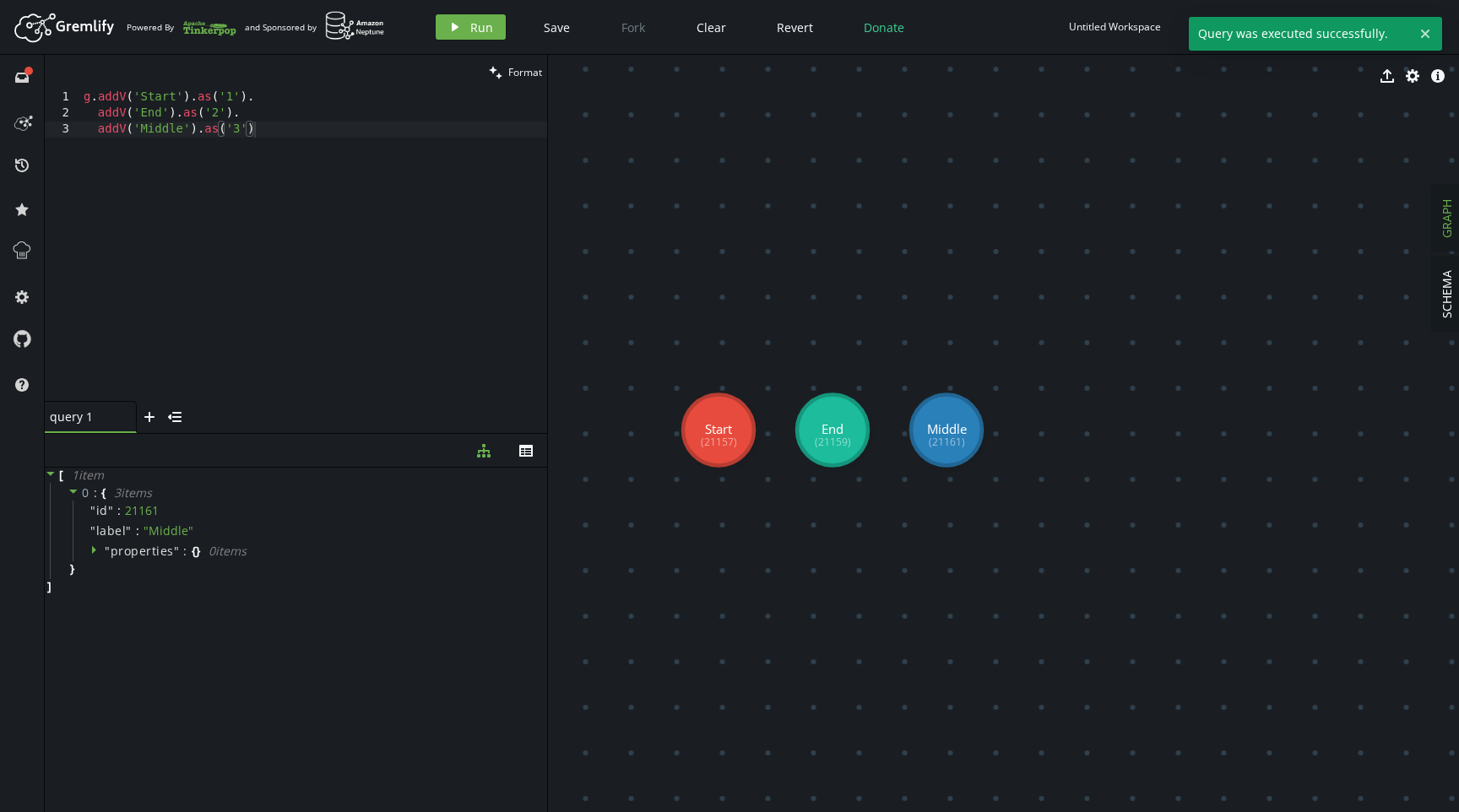
click at [366, 226] on div "g . addV ( 'Start' ) . as ( '1' ) . addV ( 'End' ) . as ( '2' ) . addV ( 'Middl…" at bounding box center [314, 260] width 467 height 344
drag, startPoint x: 380, startPoint y: 232, endPoint x: 182, endPoint y: 124, distance: 225.5
click at [182, 124] on div "g . addV ( 'Start' ) . as ( '1' ) . addV ( 'End' ) . as ( '2' ) . addV ( 'Middl…" at bounding box center [314, 260] width 467 height 344
click at [136, 557] on span "properties" at bounding box center [141, 551] width 63 height 16
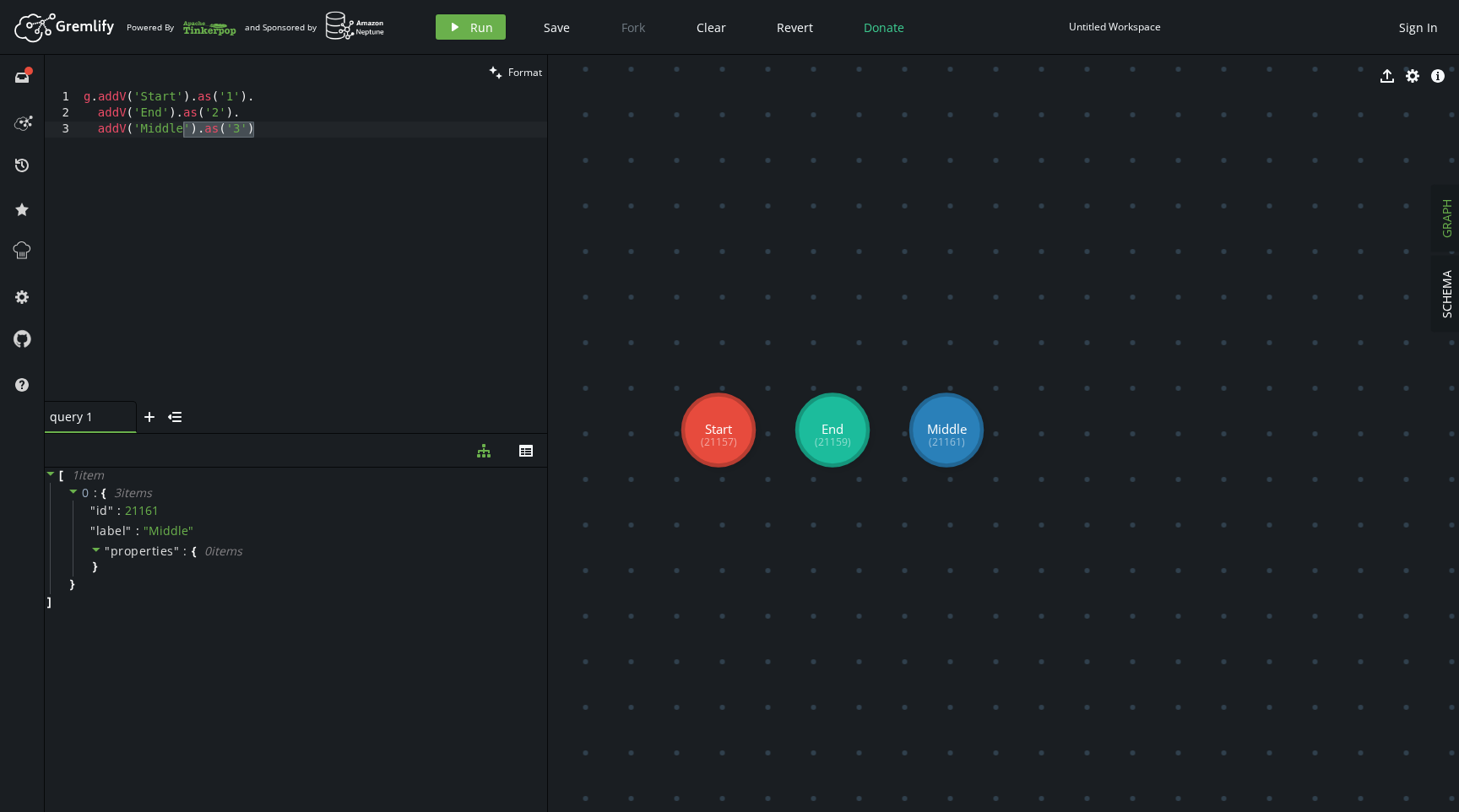
drag, startPoint x: 692, startPoint y: 436, endPoint x: 682, endPoint y: 291, distance: 145.3
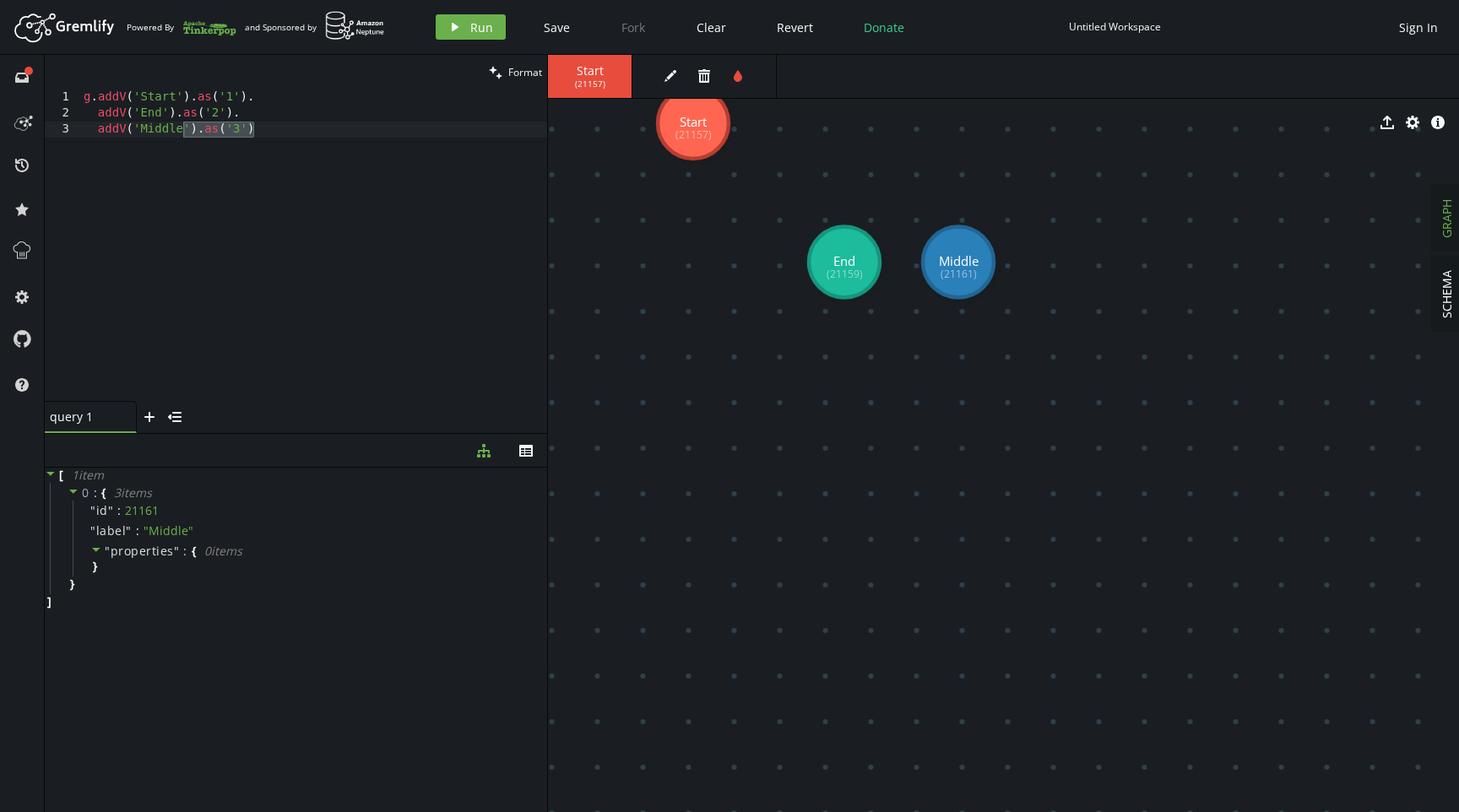
drag, startPoint x: 866, startPoint y: 452, endPoint x: 878, endPoint y: 284, distance: 168.4
click at [729, 77] on button "tint" at bounding box center [738, 75] width 25 height 25
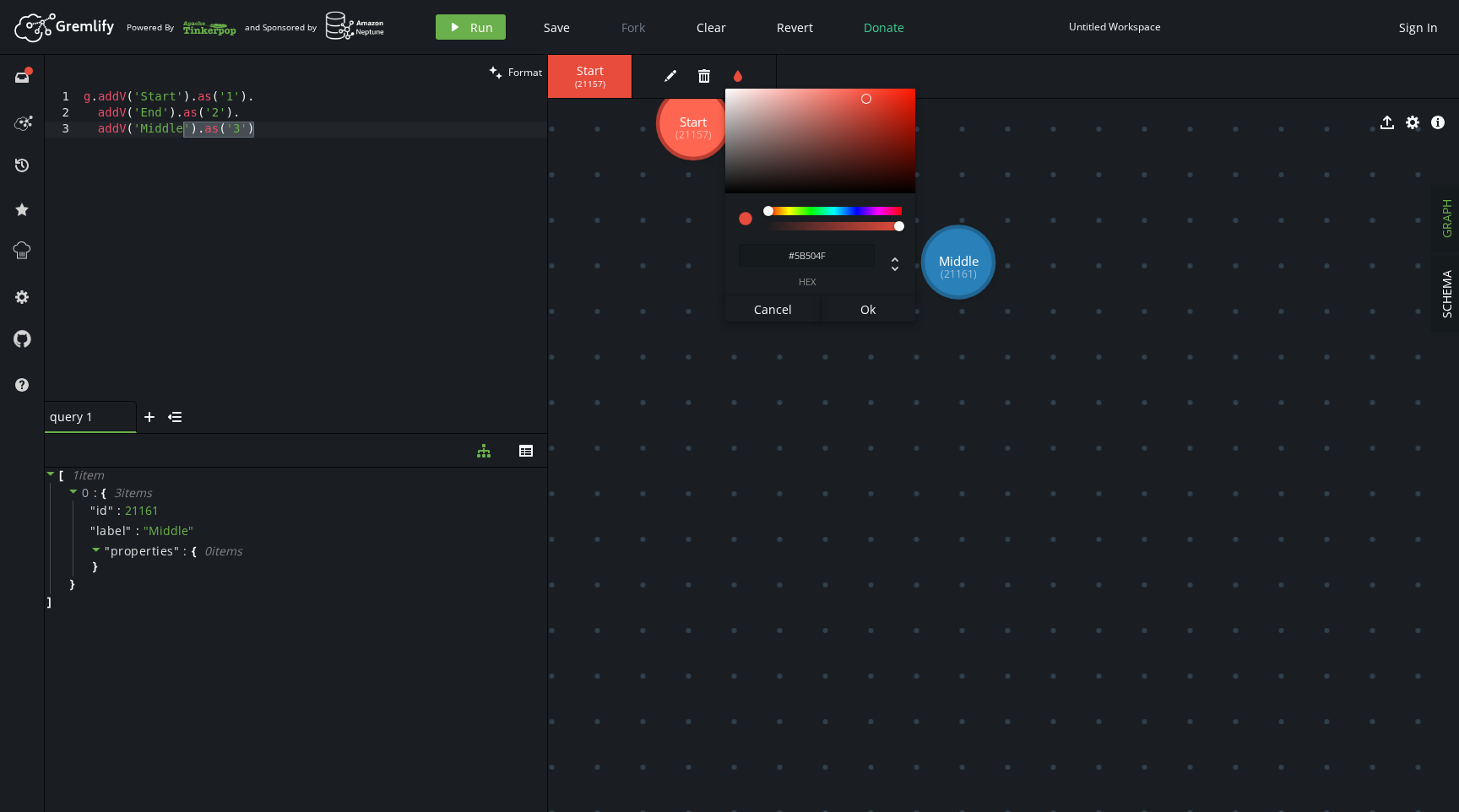
click at [750, 156] on div at bounding box center [820, 141] width 190 height 105
type input "#744743"
click at [805, 146] on div at bounding box center [820, 141] width 190 height 105
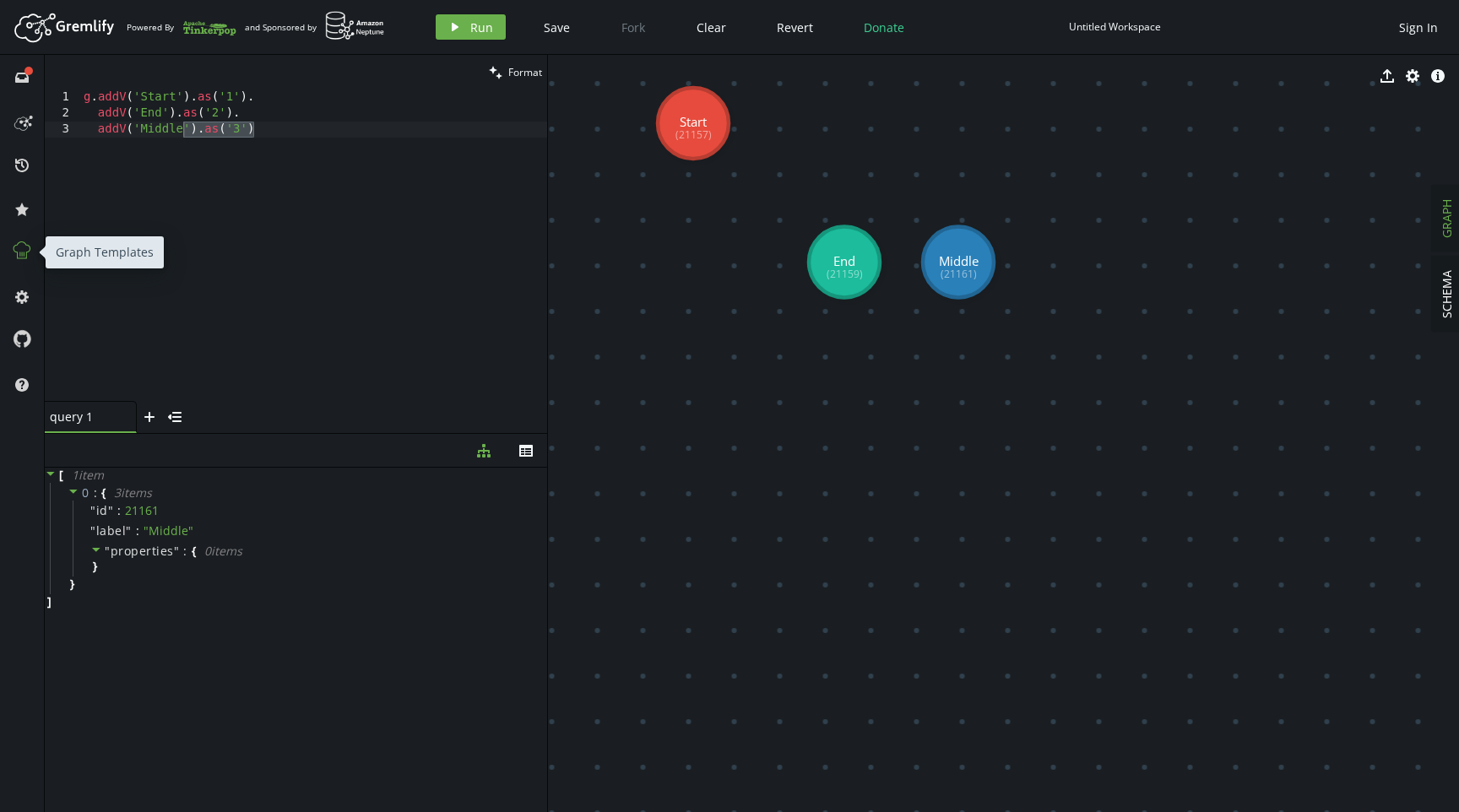
click at [27, 242] on icon at bounding box center [21, 251] width 22 height 22
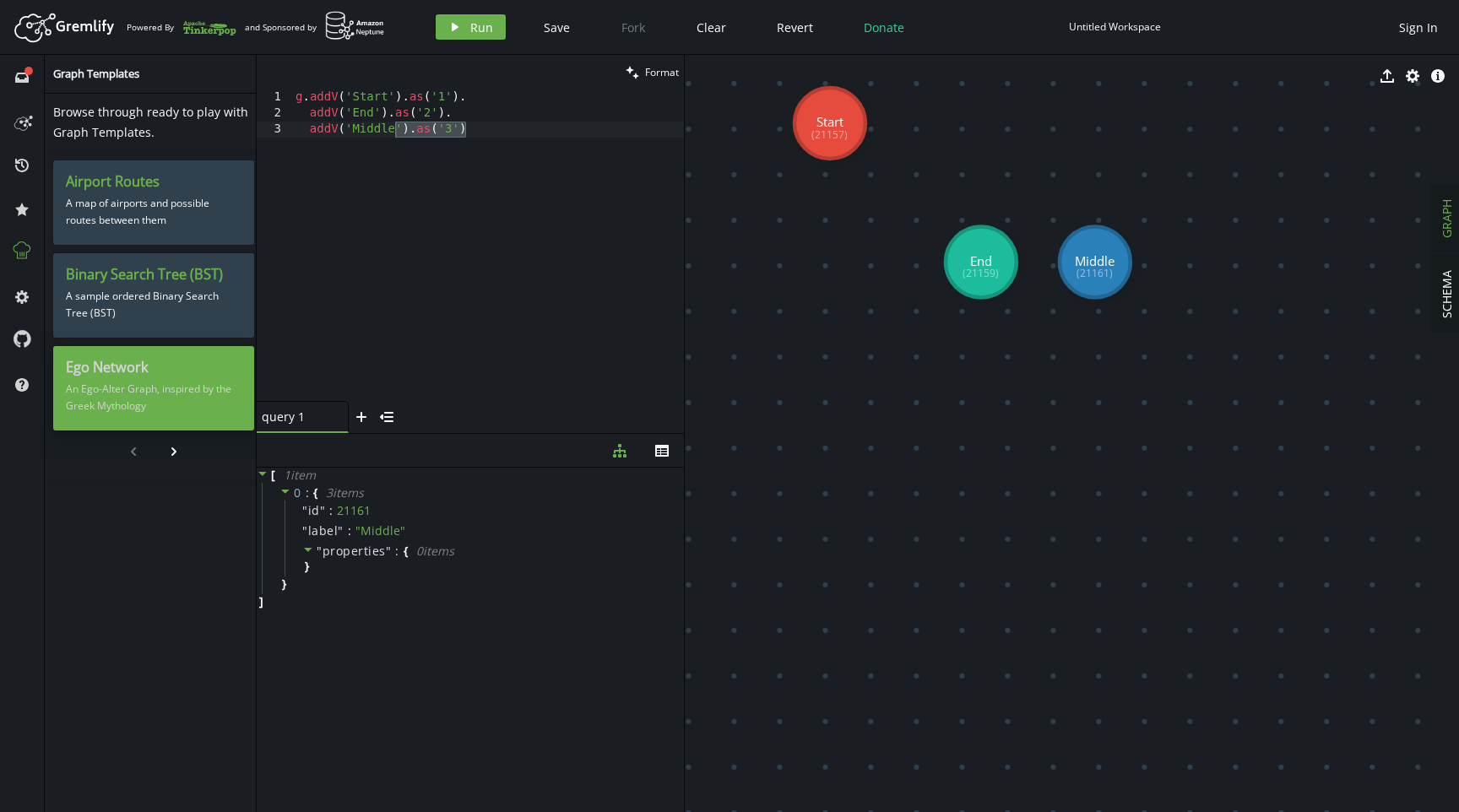
click at [201, 370] on h3 "Ego Network" at bounding box center [153, 368] width 175 height 17
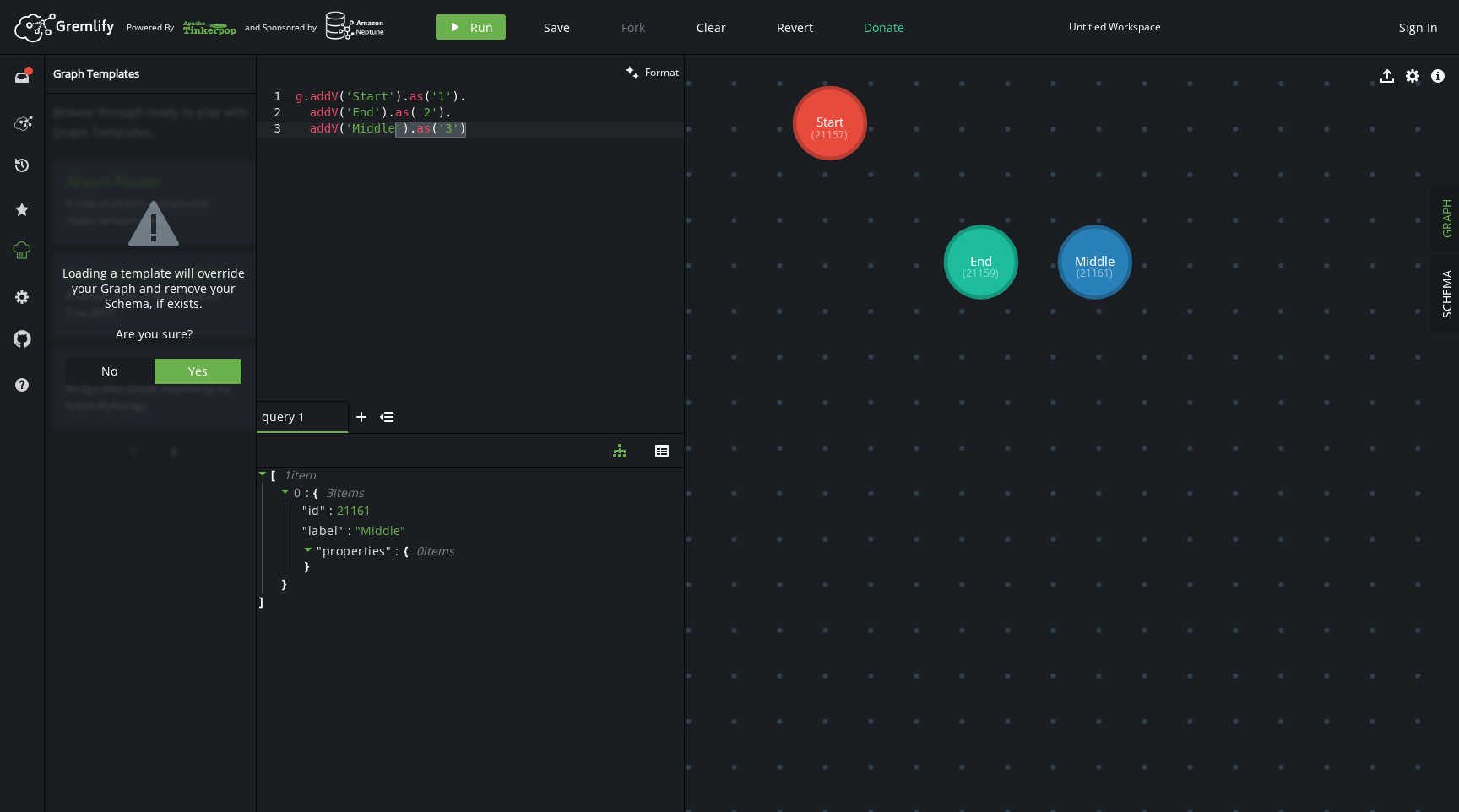
click at [199, 356] on div "warning-sign Loading a template will override your Graph and remove your Schema…" at bounding box center [154, 287] width 209 height 380
click at [201, 367] on span "Yes" at bounding box center [198, 371] width 19 height 16
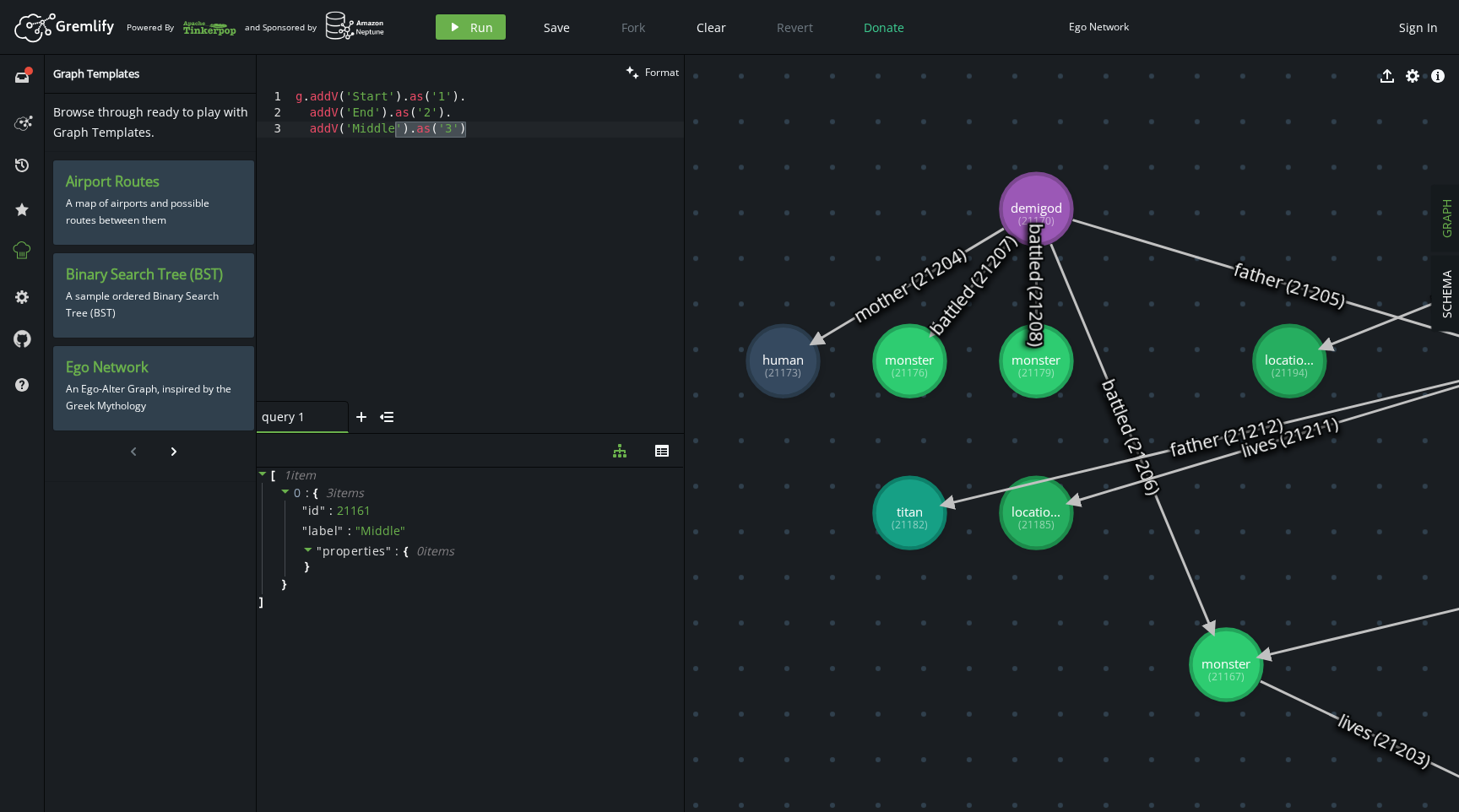
drag, startPoint x: 1126, startPoint y: 507, endPoint x: 932, endPoint y: 217, distance: 348.9
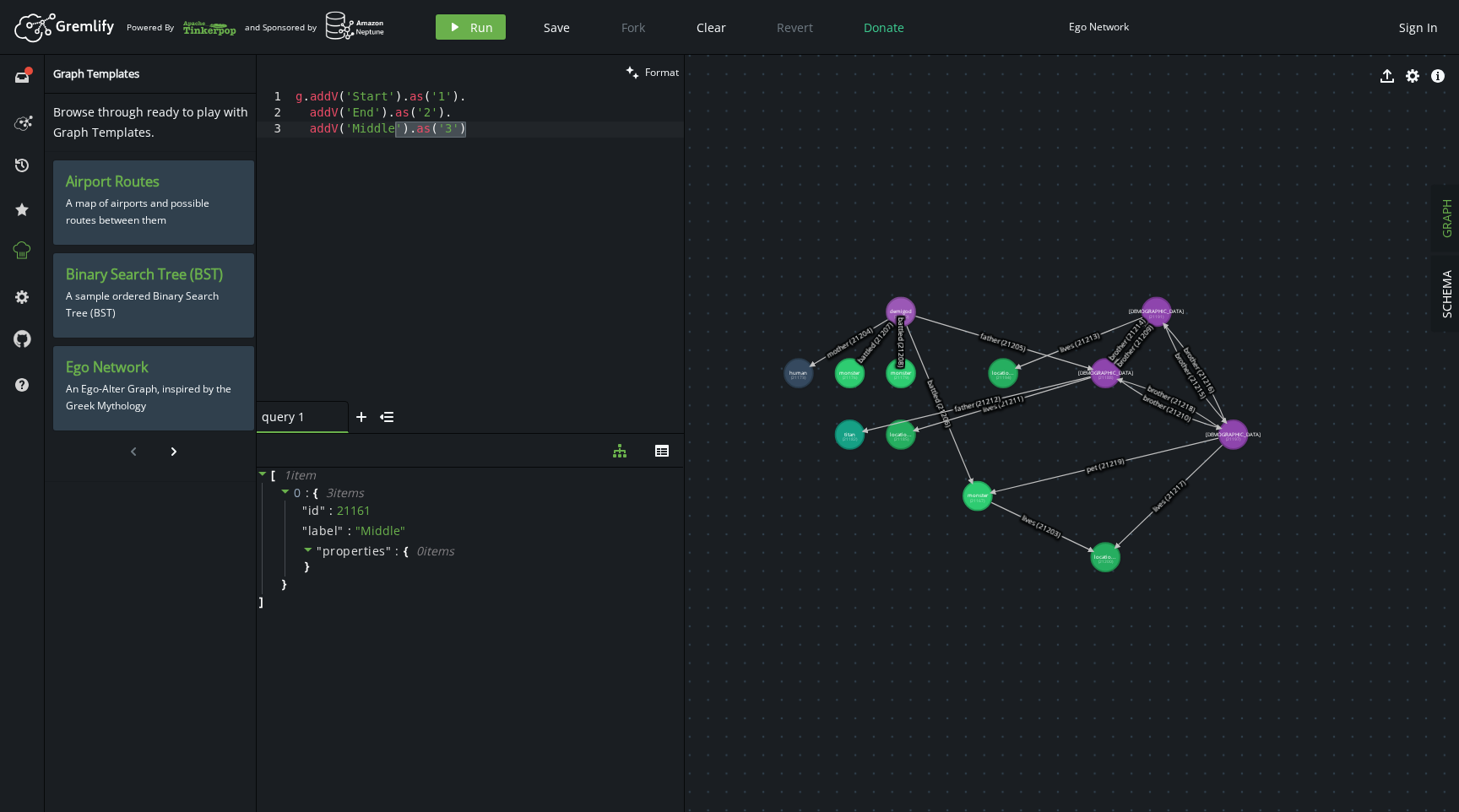
drag, startPoint x: 1170, startPoint y: 438, endPoint x: 1051, endPoint y: 444, distance: 119.2
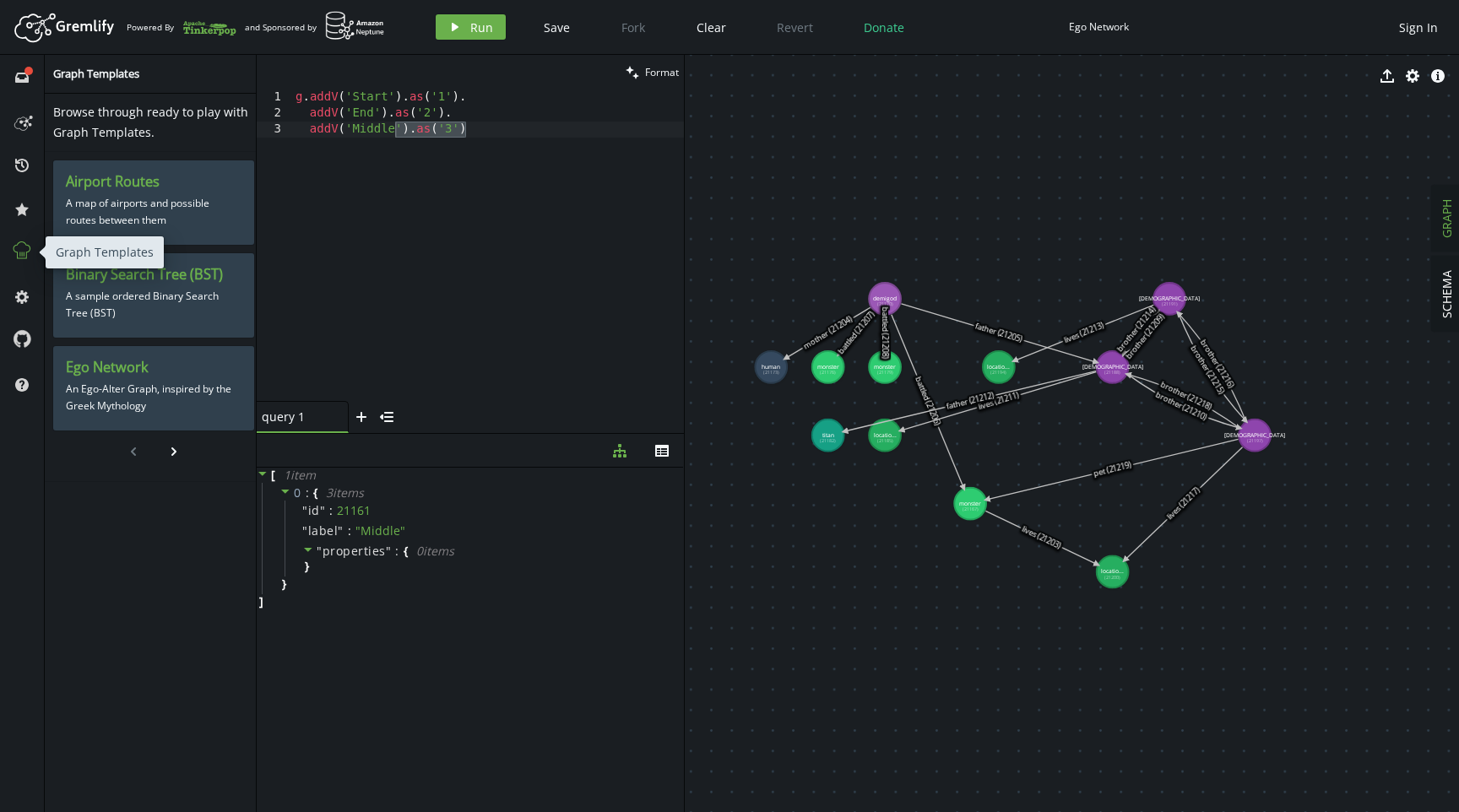
click at [18, 253] on icon at bounding box center [21, 251] width 22 height 22
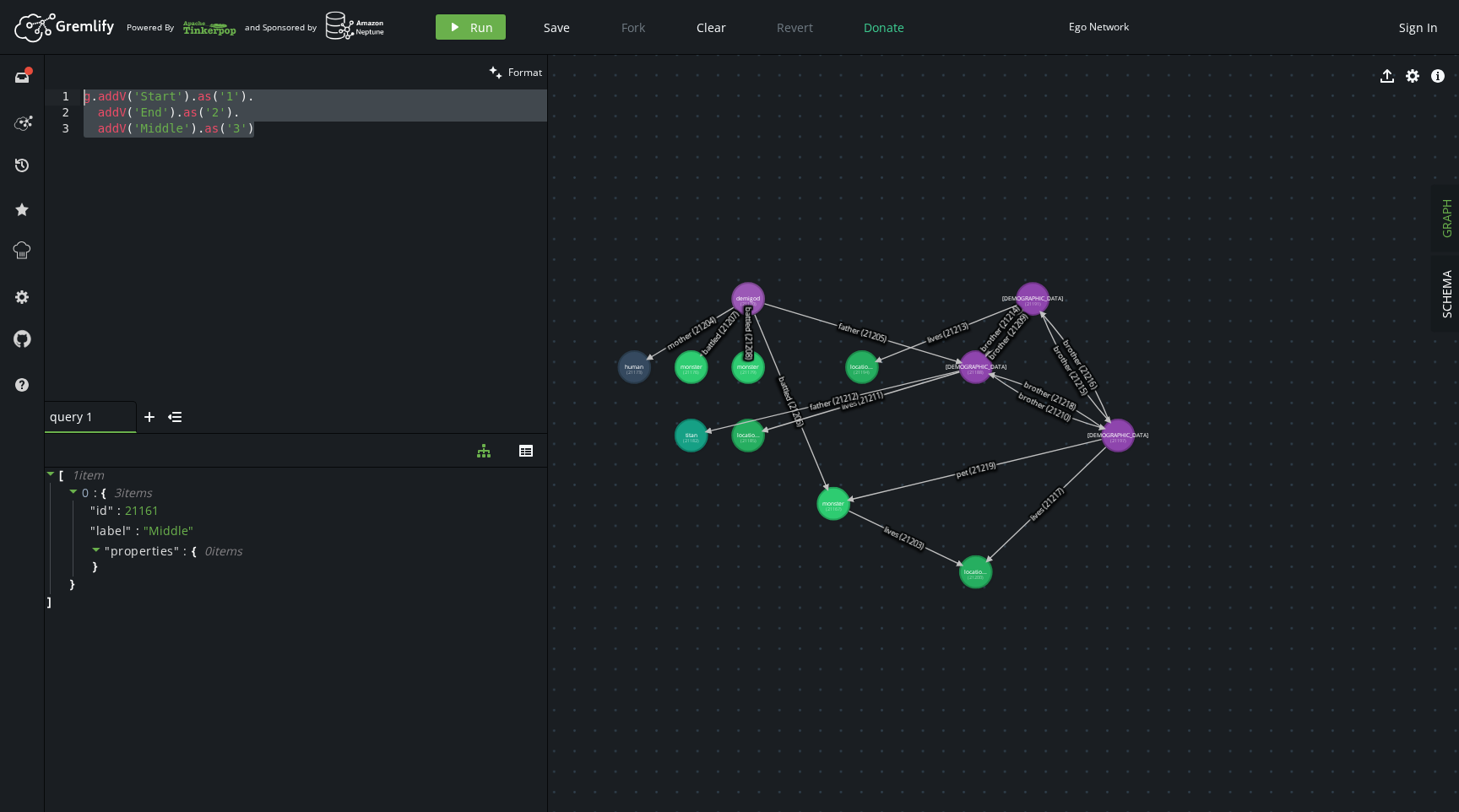
drag, startPoint x: 357, startPoint y: 207, endPoint x: 94, endPoint y: 71, distance: 296.1
click at [94, 71] on div "clean Format addV('Middle').as('3') 1 2 3 g . addV ( 'Start' ) . as ( '1' ) . a…" at bounding box center [295, 244] width 502 height 378
type textarea "g.addV('Start').as('1'). addV('End').as('2')."
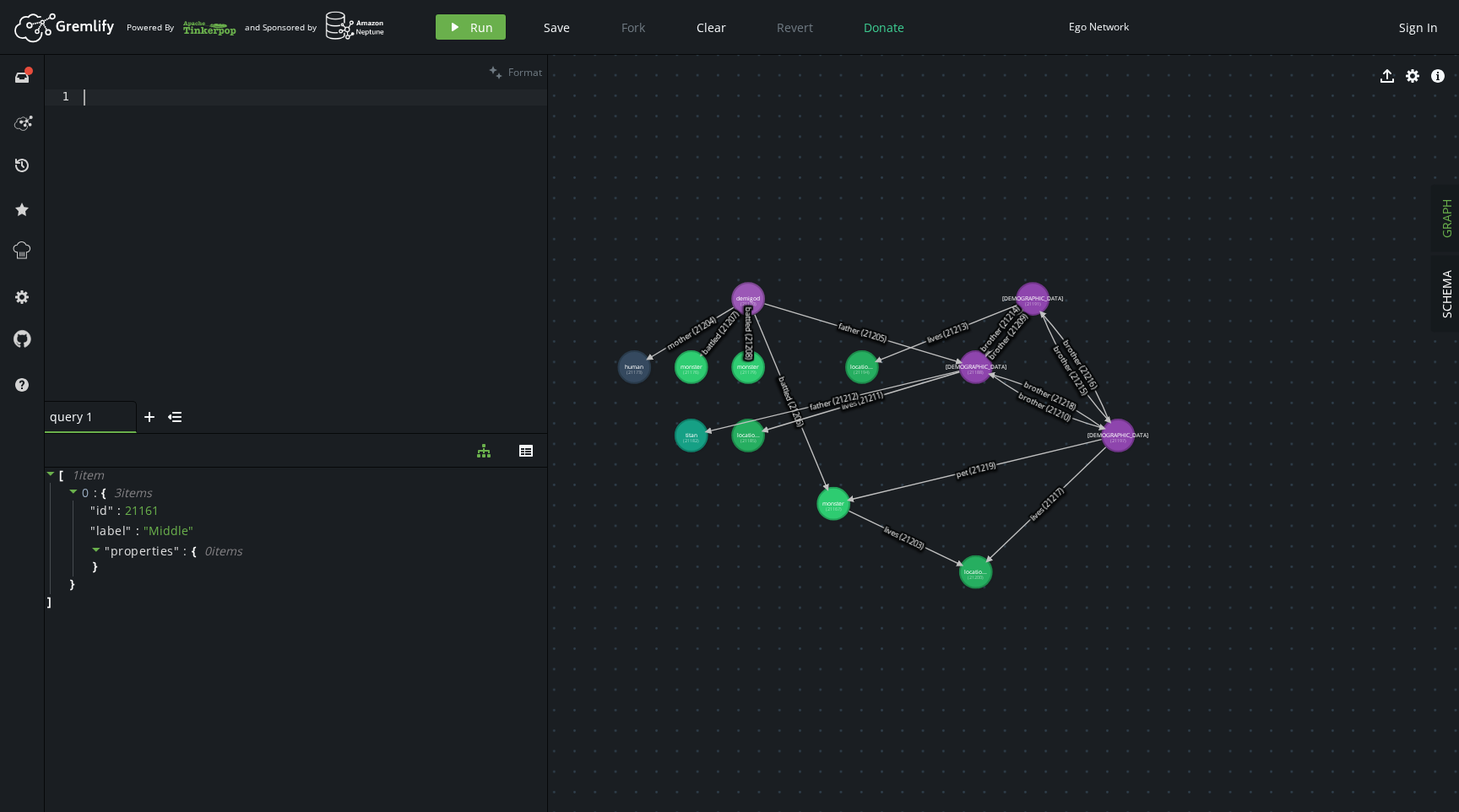
drag, startPoint x: 354, startPoint y: 230, endPoint x: 360, endPoint y: 223, distance: 9.2
click at [355, 230] on div at bounding box center [314, 260] width 467 height 344
click at [453, 34] on button "play Run" at bounding box center [471, 27] width 70 height 25
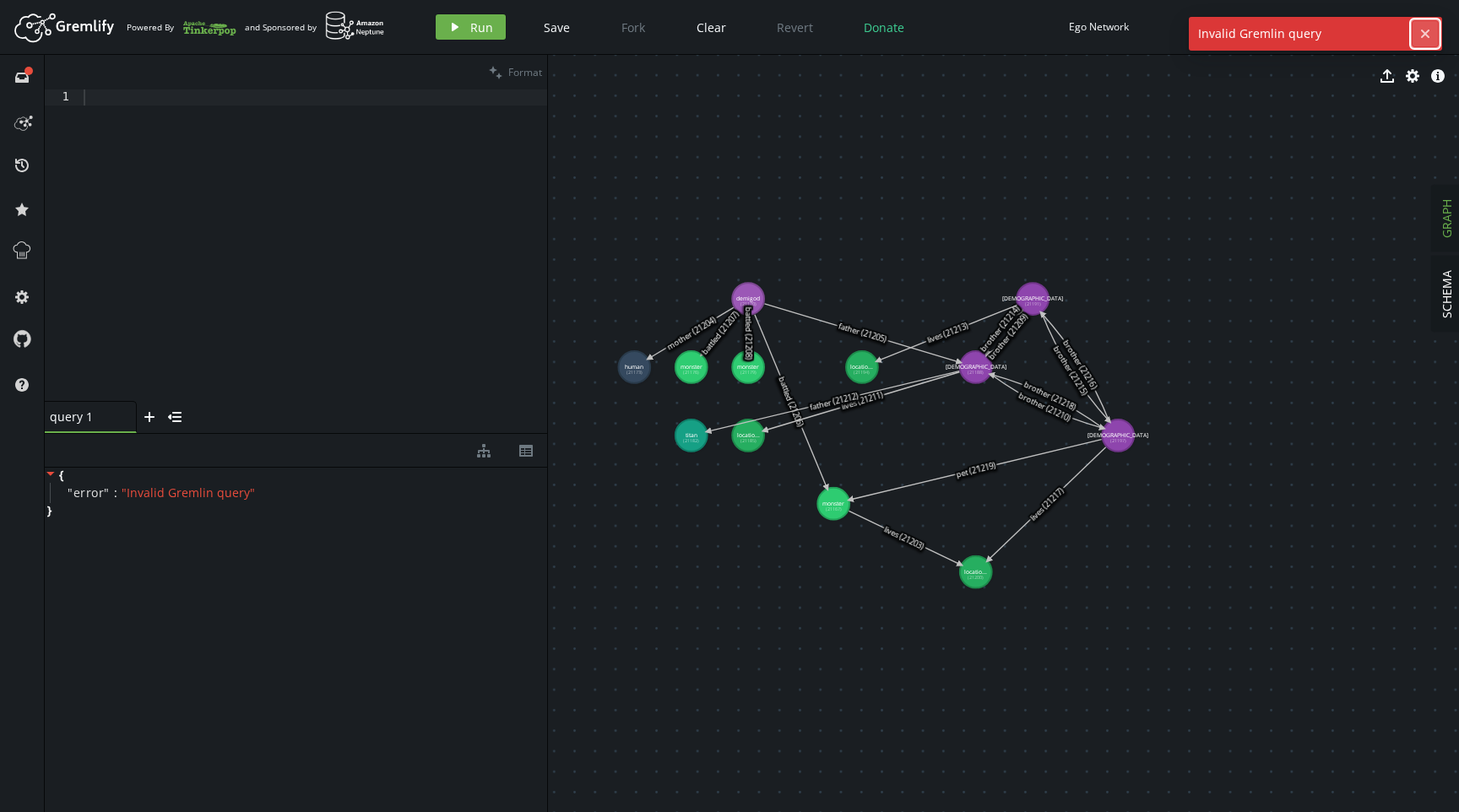
click at [1431, 30] on icon "cross" at bounding box center [1425, 34] width 14 height 14
click at [441, 167] on div at bounding box center [314, 260] width 467 height 344
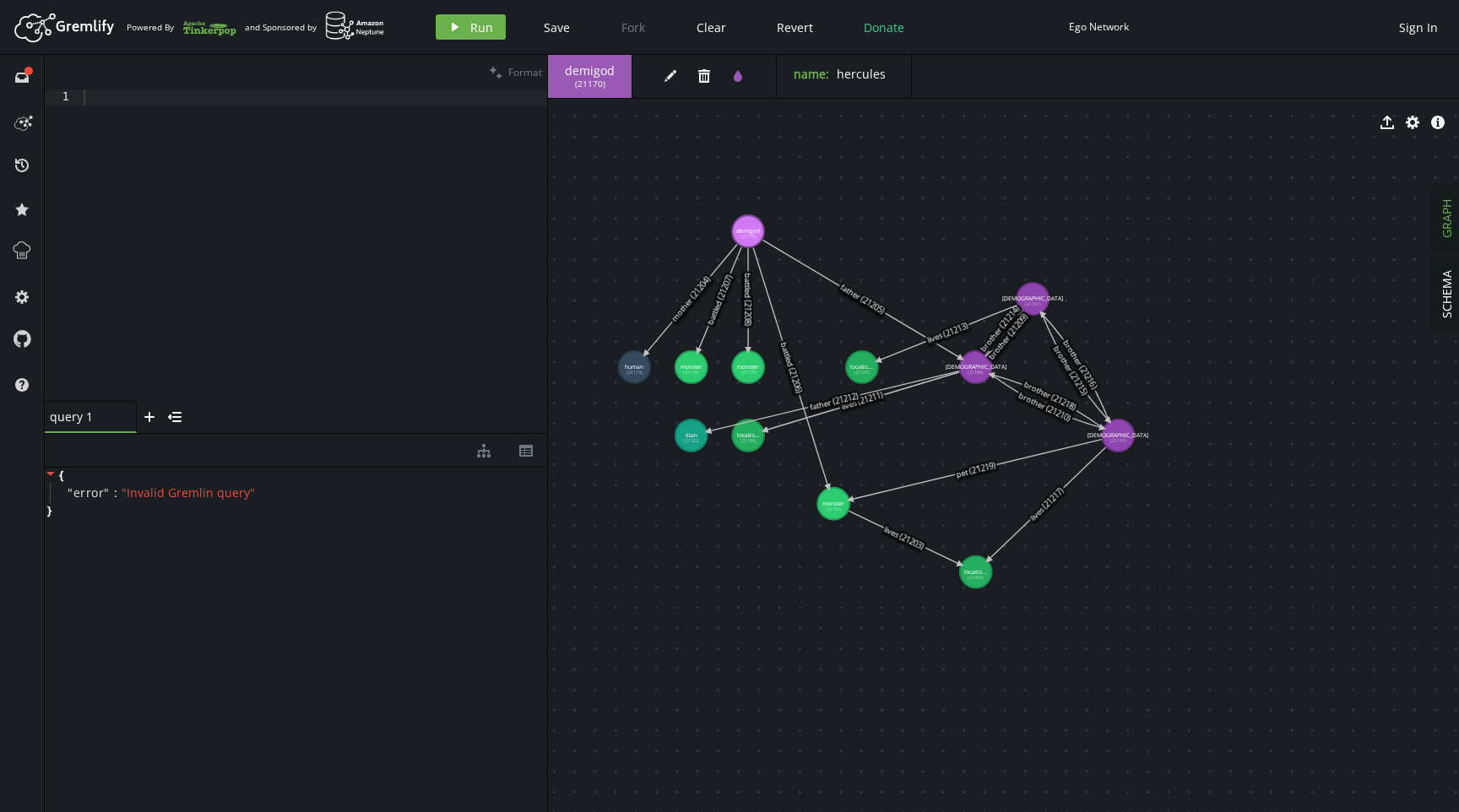
drag, startPoint x: 751, startPoint y: 295, endPoint x: 748, endPoint y: 231, distance: 64.1
drag, startPoint x: 1036, startPoint y: 297, endPoint x: 1066, endPoint y: 197, distance: 104.4
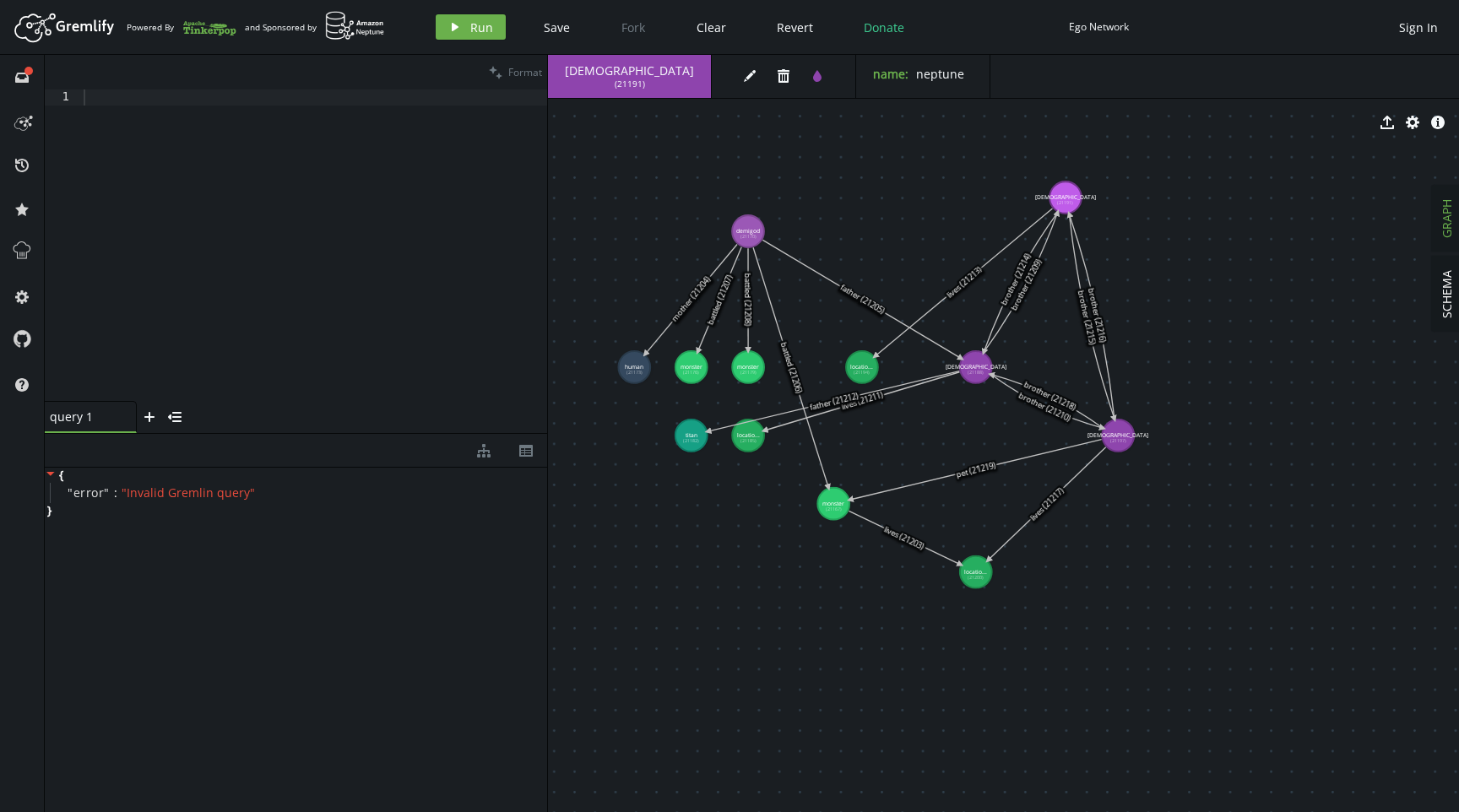
click at [204, 525] on div "{ " error " : " Invalid Gremlin query " }" at bounding box center [295, 635] width 502 height 336
click at [249, 275] on div at bounding box center [314, 260] width 467 height 344
